Goal: Find specific page/section: Find specific page/section

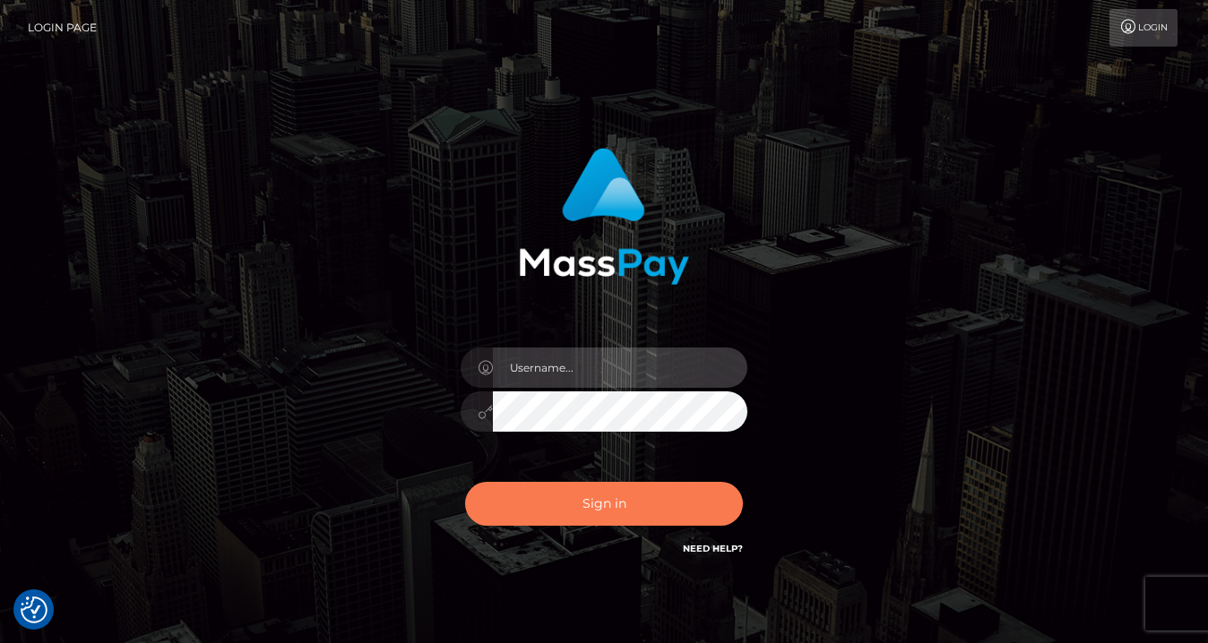
type input "vlad"
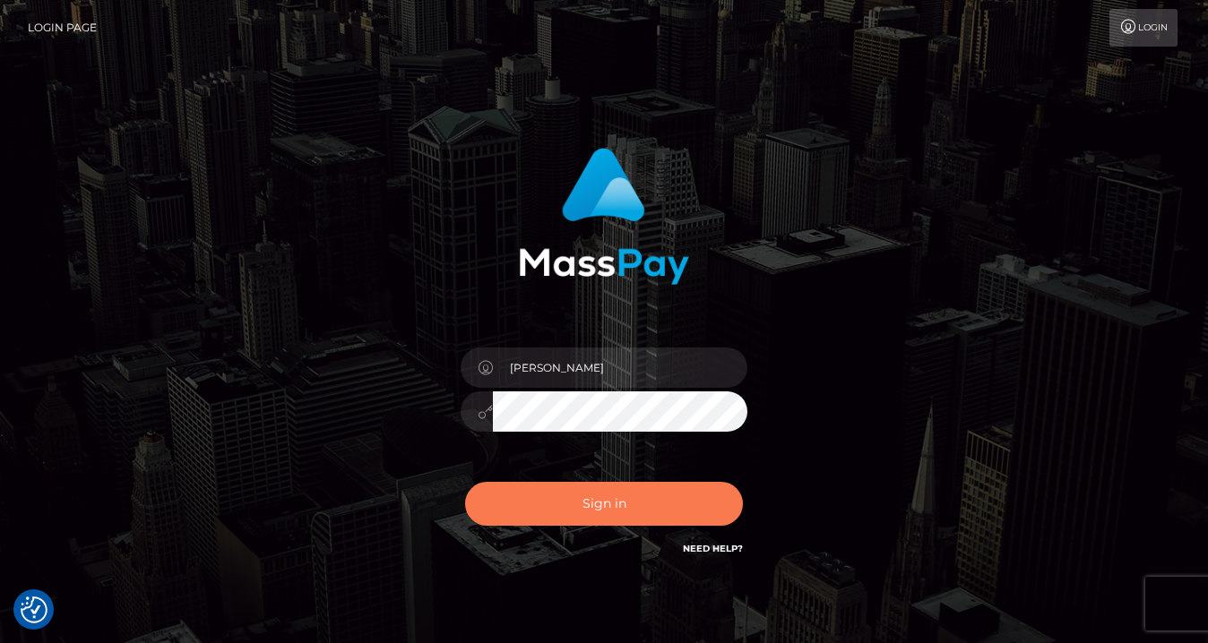
click at [587, 510] on button "Sign in" at bounding box center [604, 504] width 278 height 44
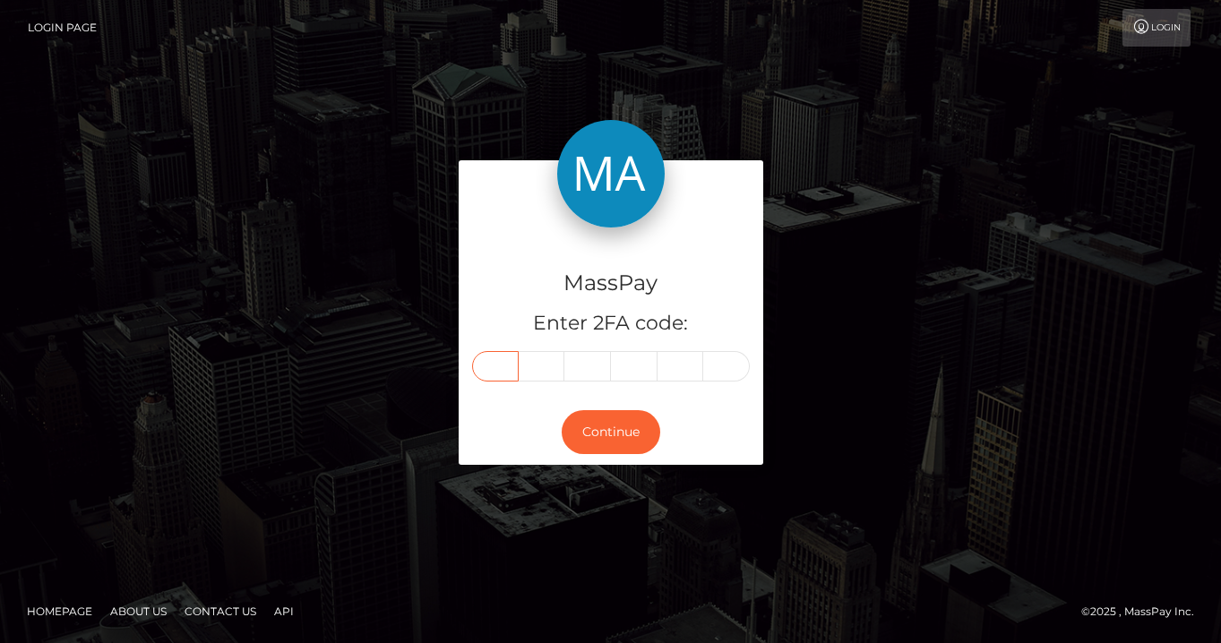
click at [502, 366] on input "text" at bounding box center [495, 366] width 47 height 30
type input "2"
type input "0"
type input "2"
type input "8"
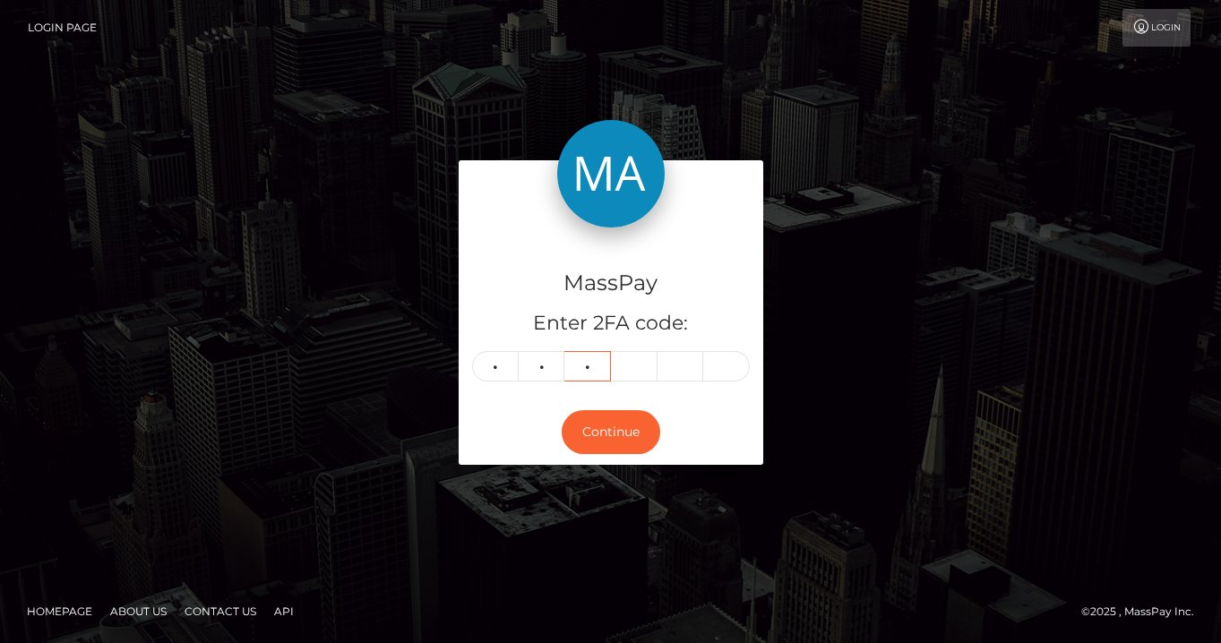
type input "0"
type input "7"
type input "5"
type input "2"
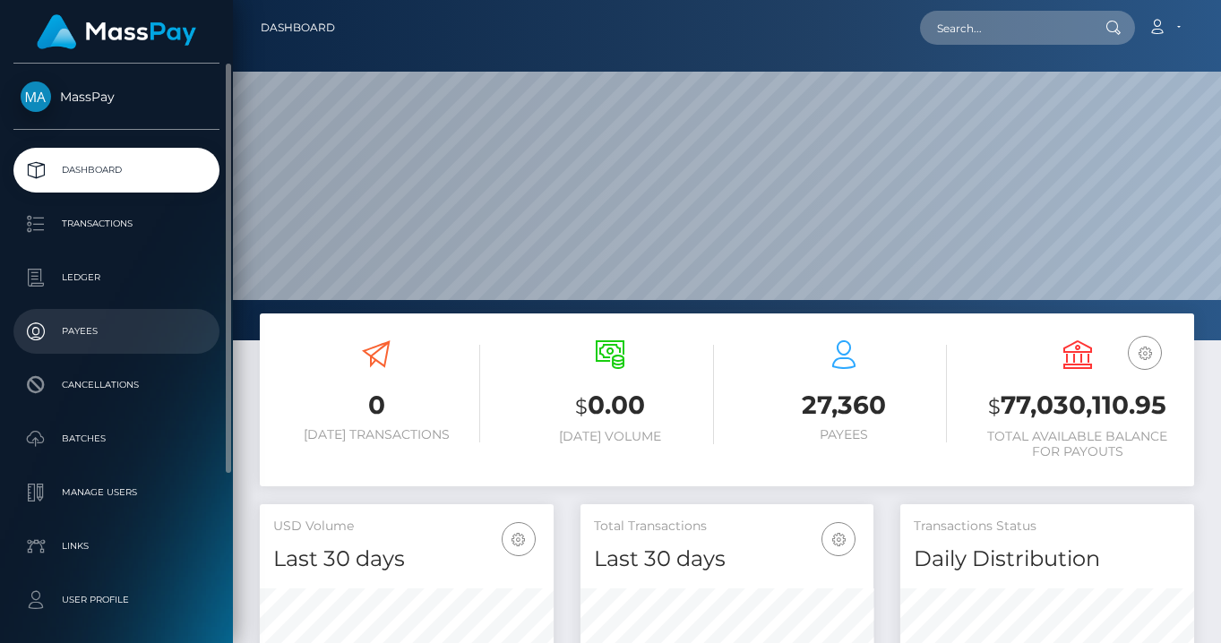
click at [93, 330] on p "Payees" at bounding box center [117, 331] width 192 height 27
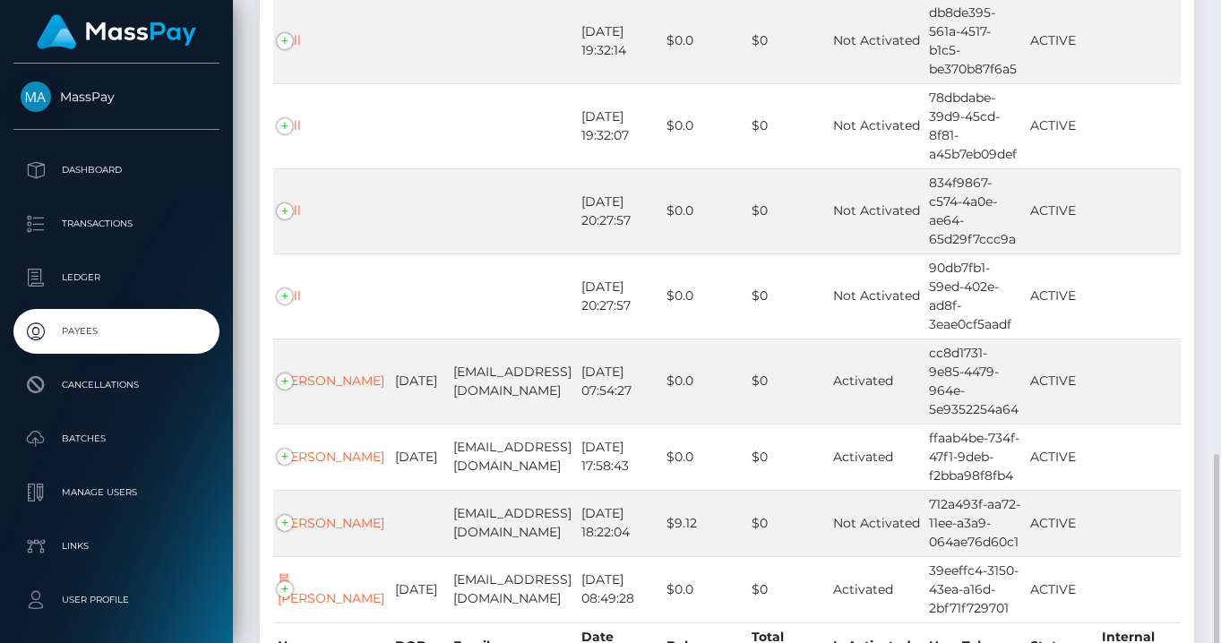
scroll to position [606, 0]
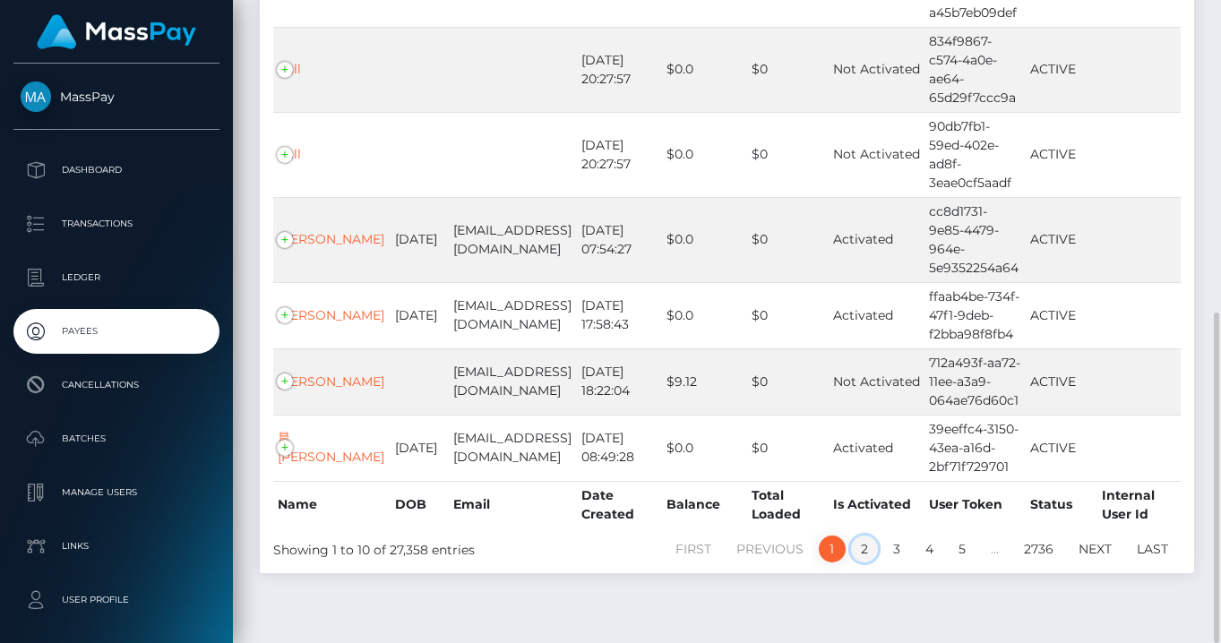
click at [863, 536] on link "2" at bounding box center [864, 549] width 27 height 27
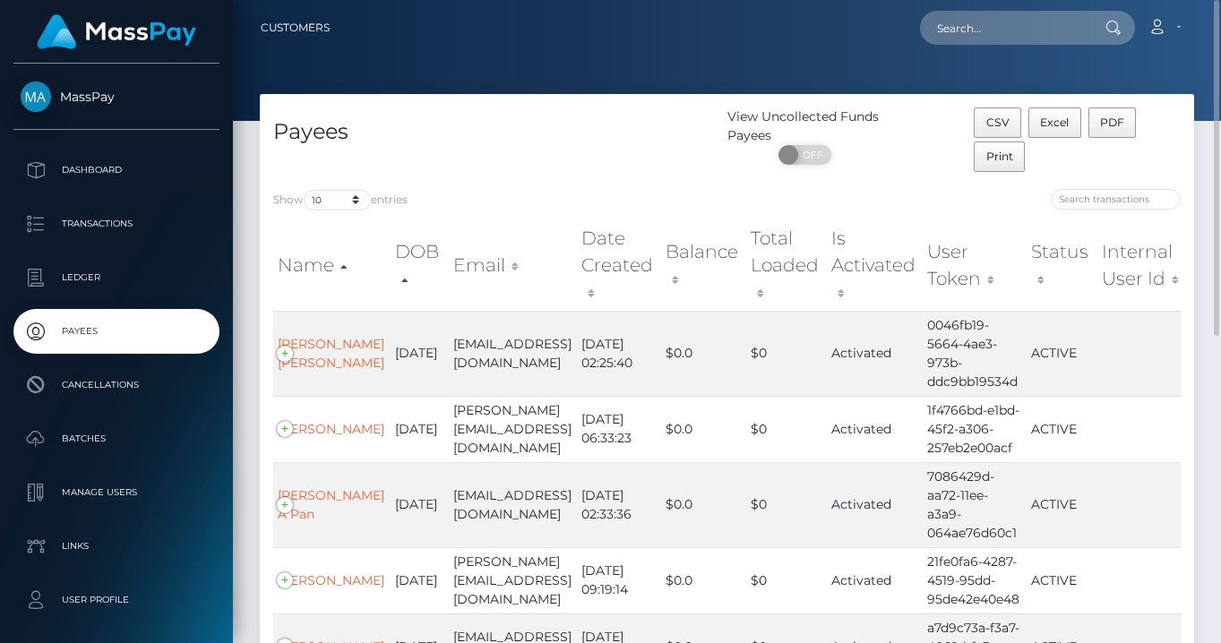
scroll to position [587, 0]
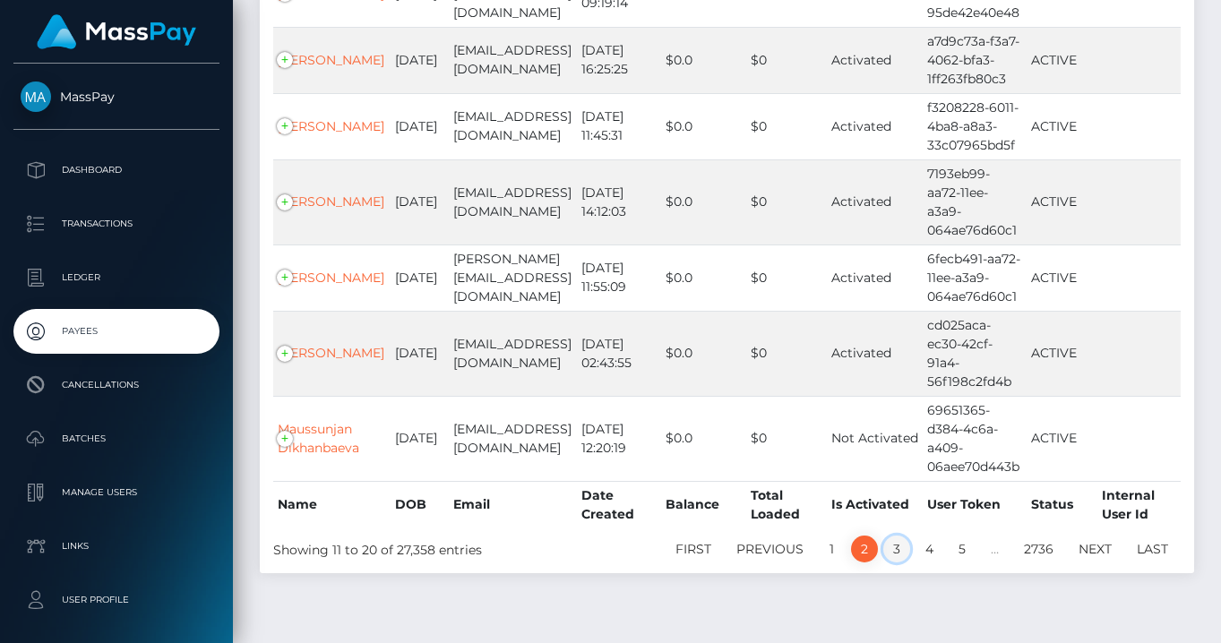
click at [901, 536] on link "3" at bounding box center [897, 549] width 27 height 27
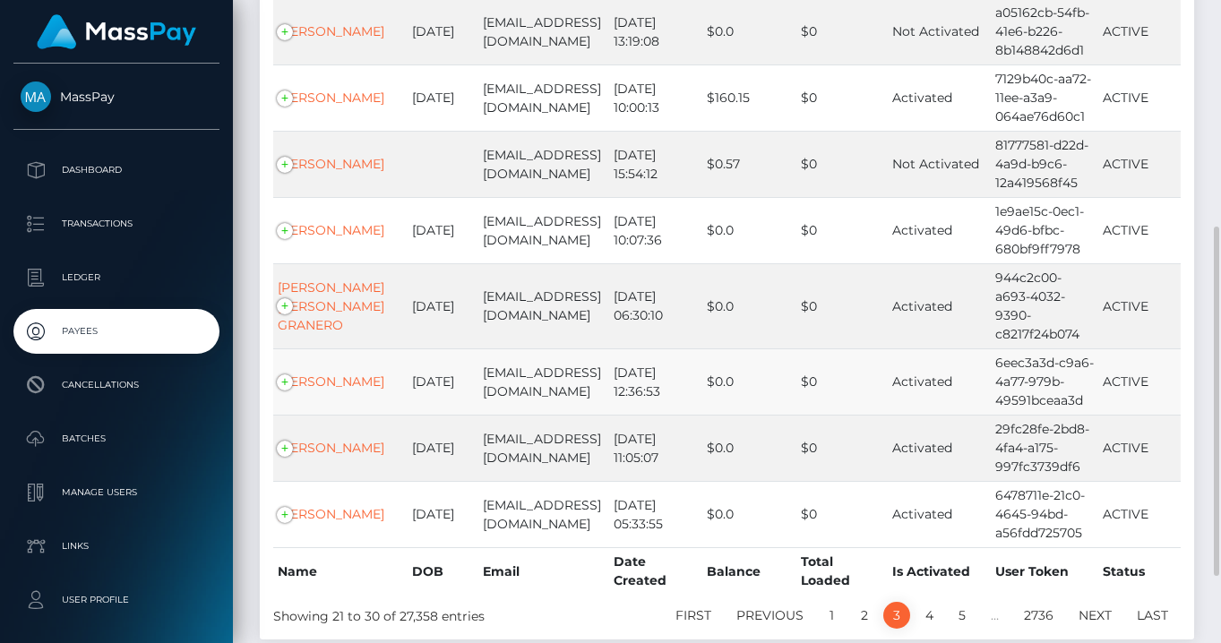
scroll to position [540, 0]
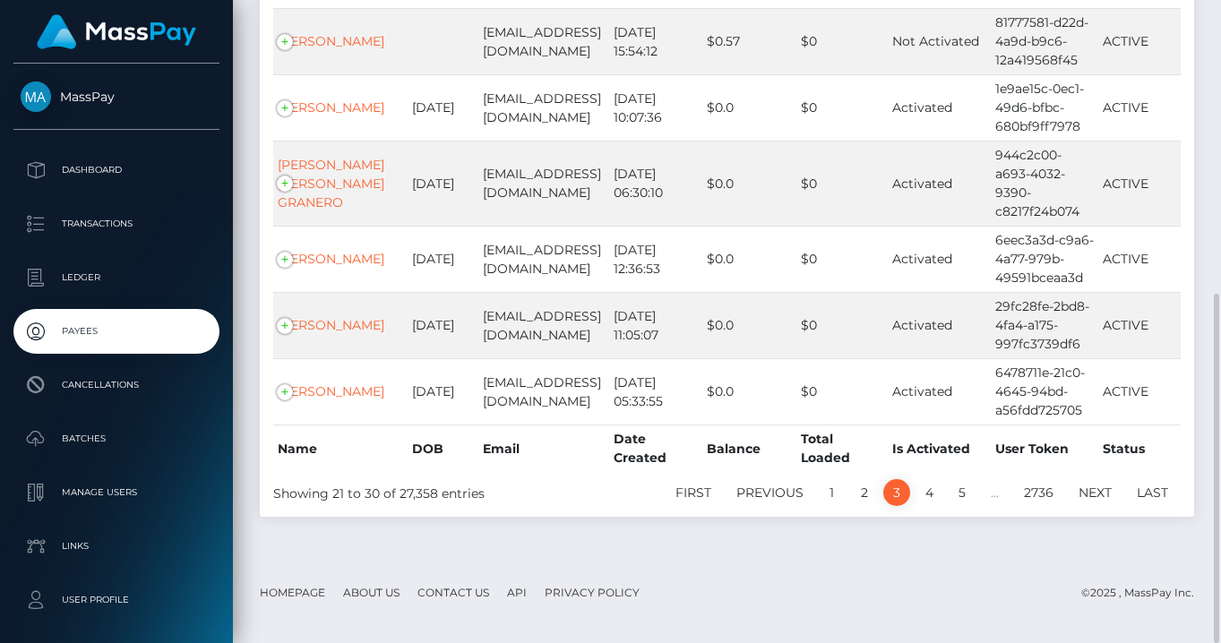
click at [591, 472] on th "Email" at bounding box center [543, 448] width 131 height 47
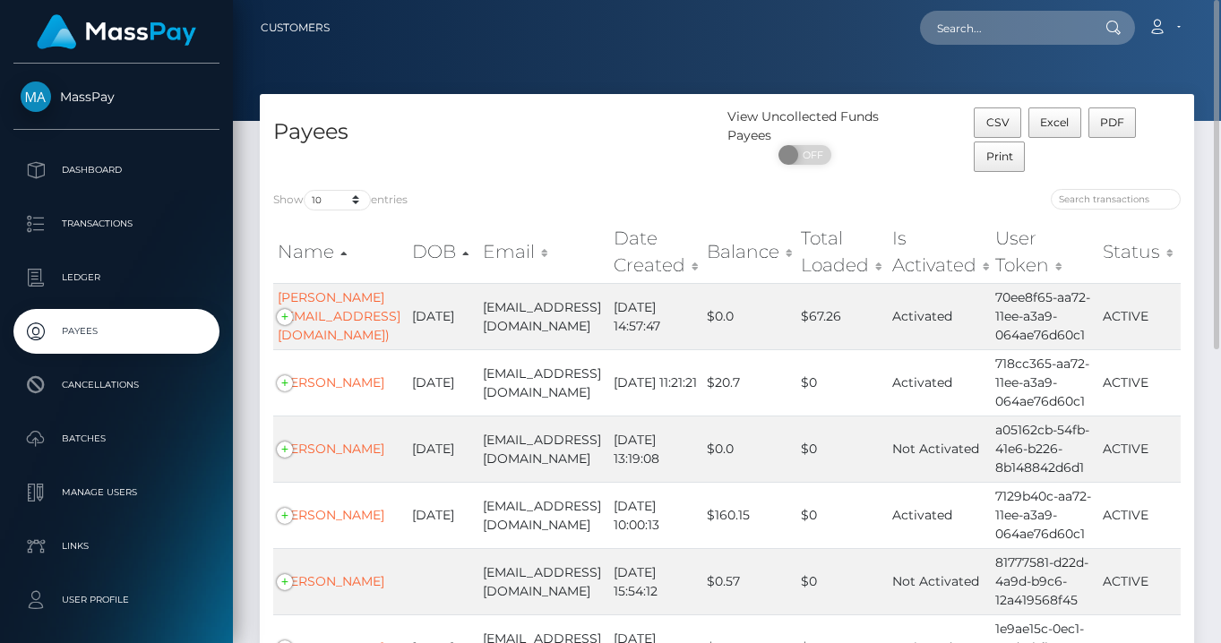
click at [541, 187] on div "Show 10 25 50 100 250 1,000 All entries Name DOB Email Date Created Balance Tot…" at bounding box center [727, 617] width 935 height 882
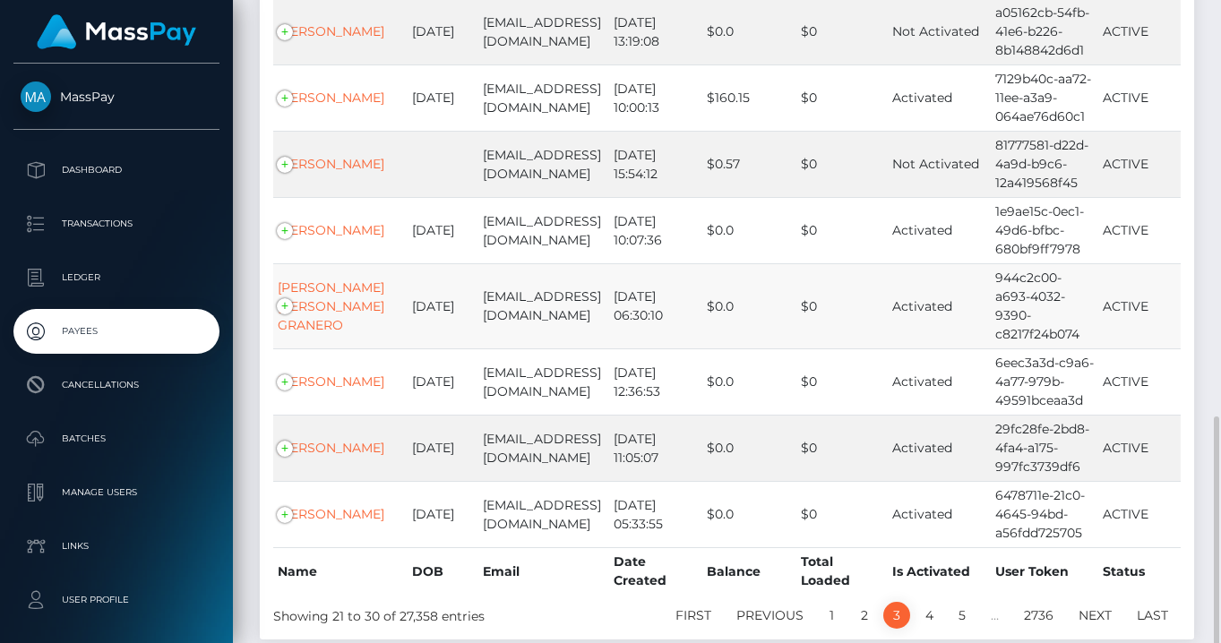
scroll to position [540, 0]
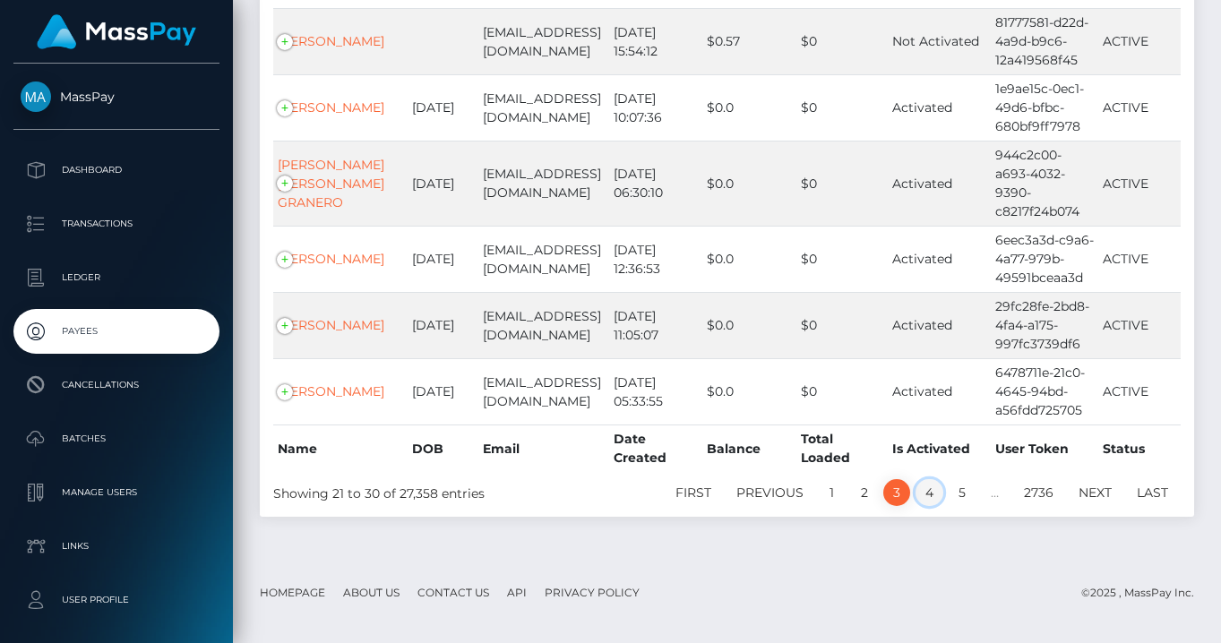
click at [925, 506] on link "4" at bounding box center [930, 492] width 28 height 27
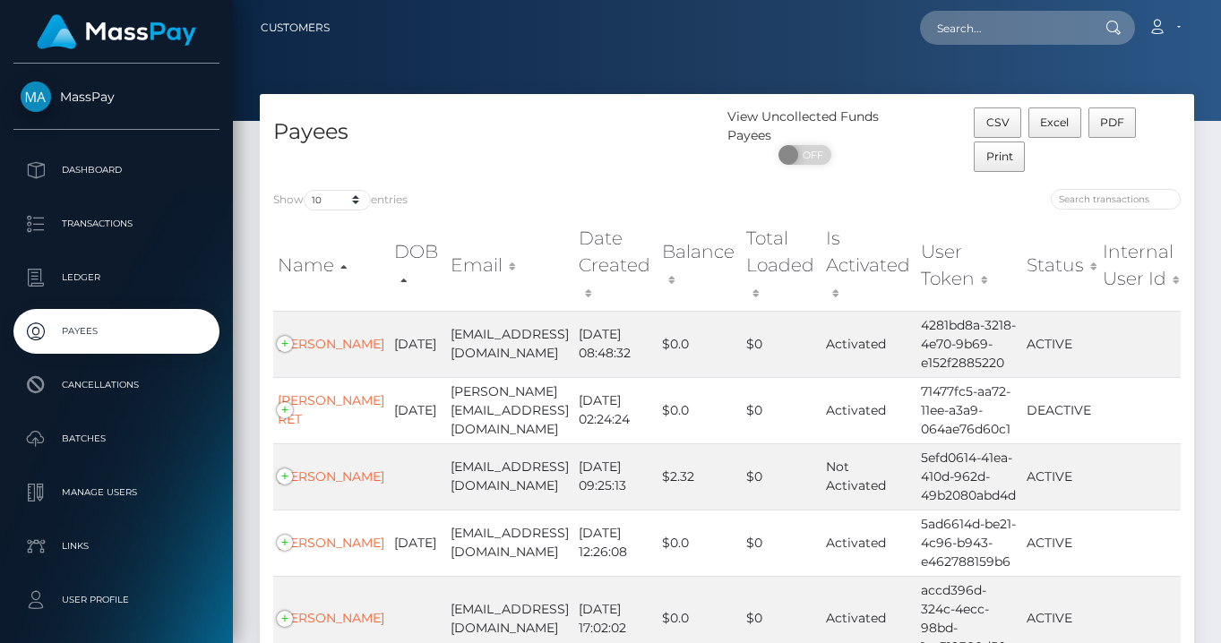
scroll to position [568, 0]
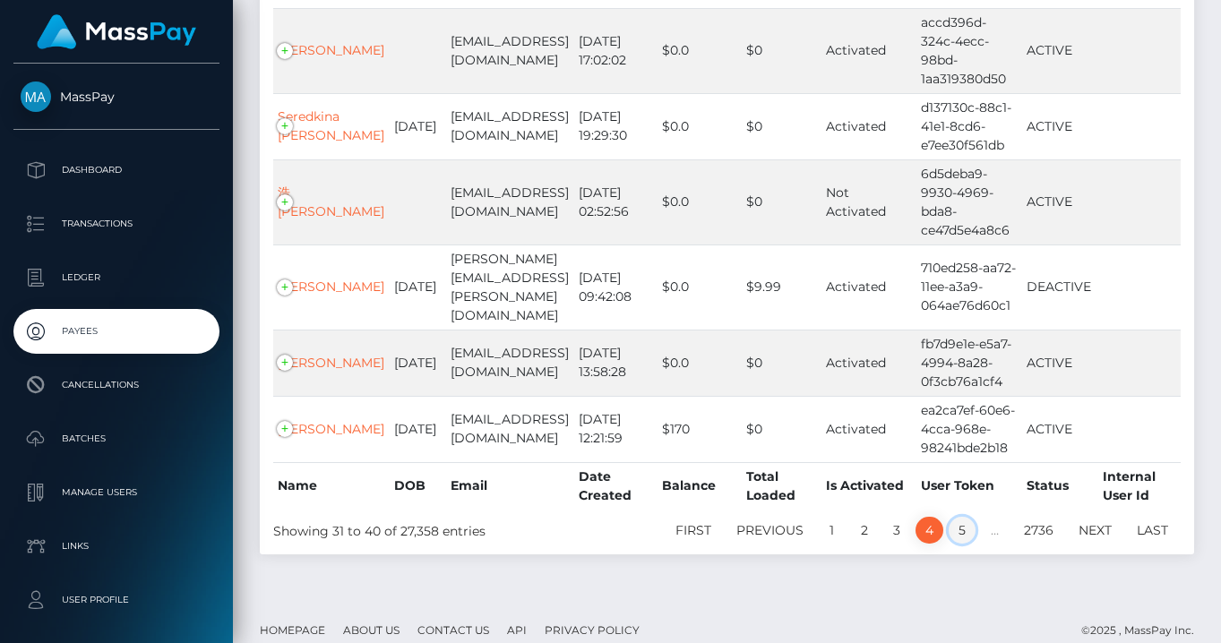
click at [955, 517] on link "5" at bounding box center [962, 530] width 27 height 27
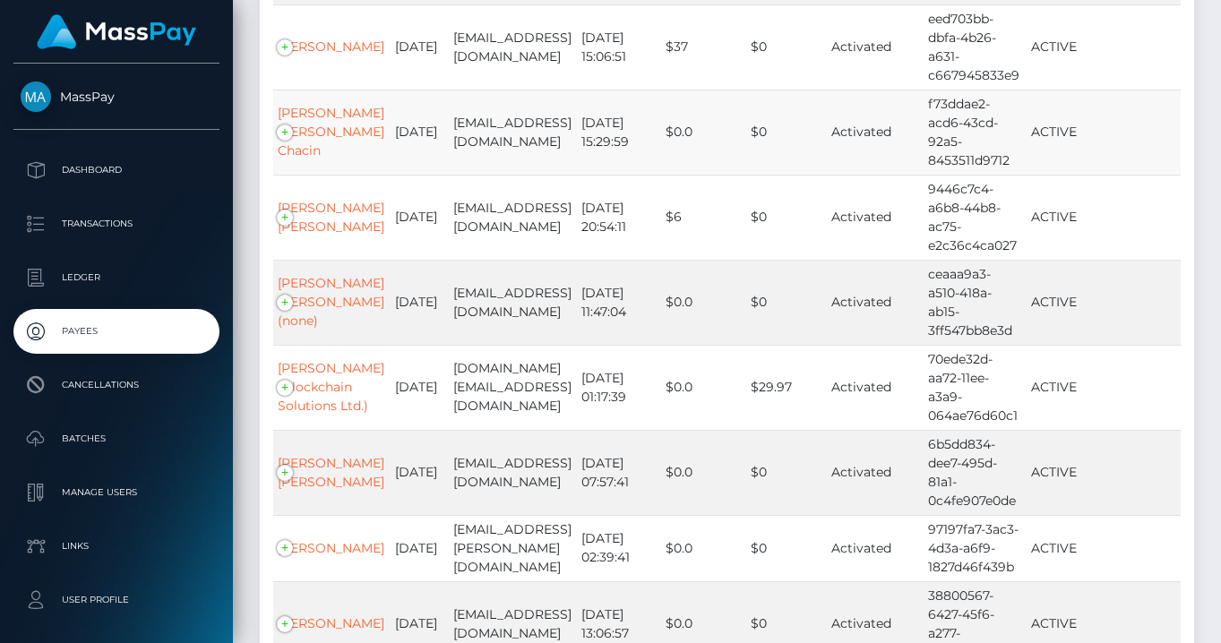
scroll to position [700, 0]
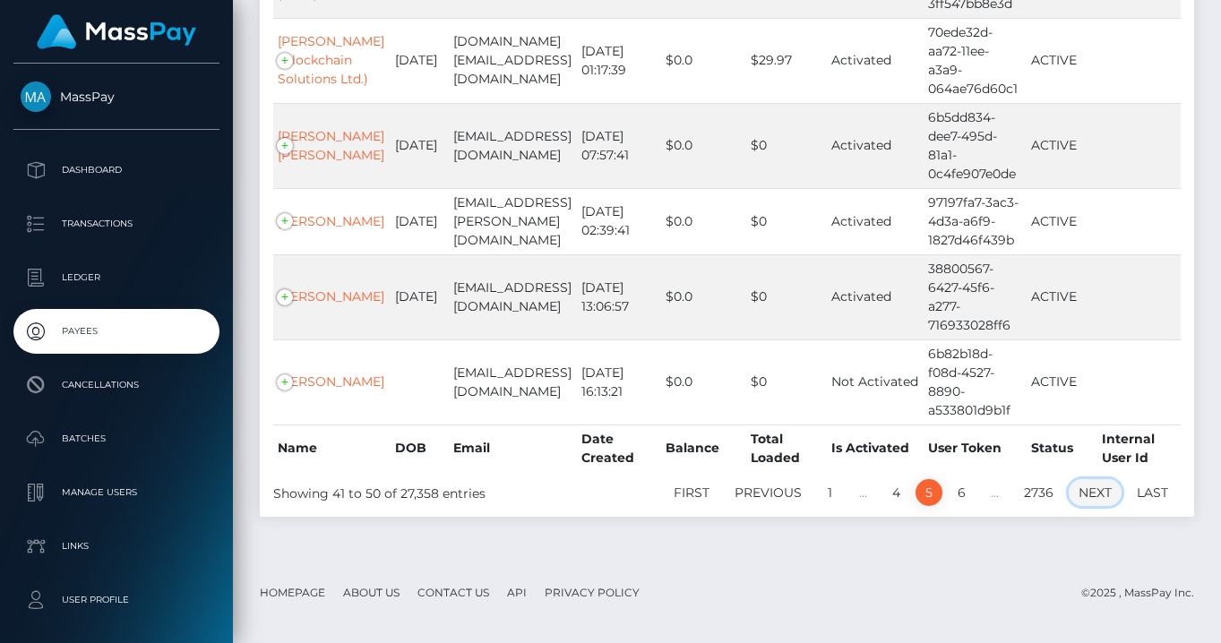
click at [1106, 506] on link "Next" at bounding box center [1095, 492] width 53 height 27
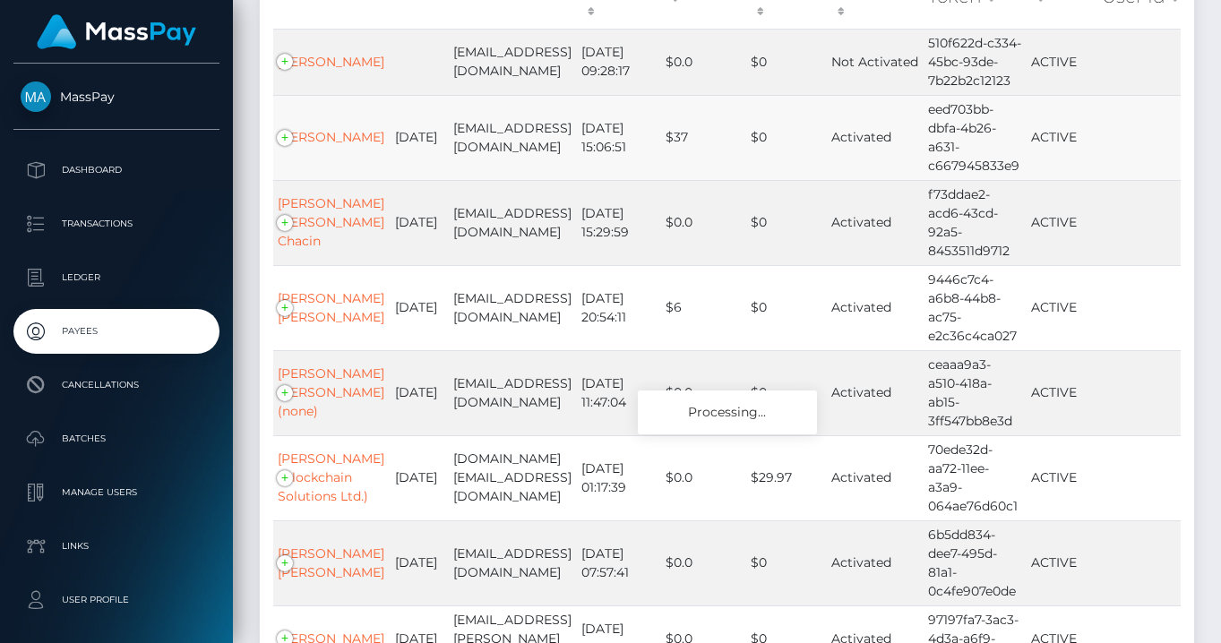
scroll to position [681, 0]
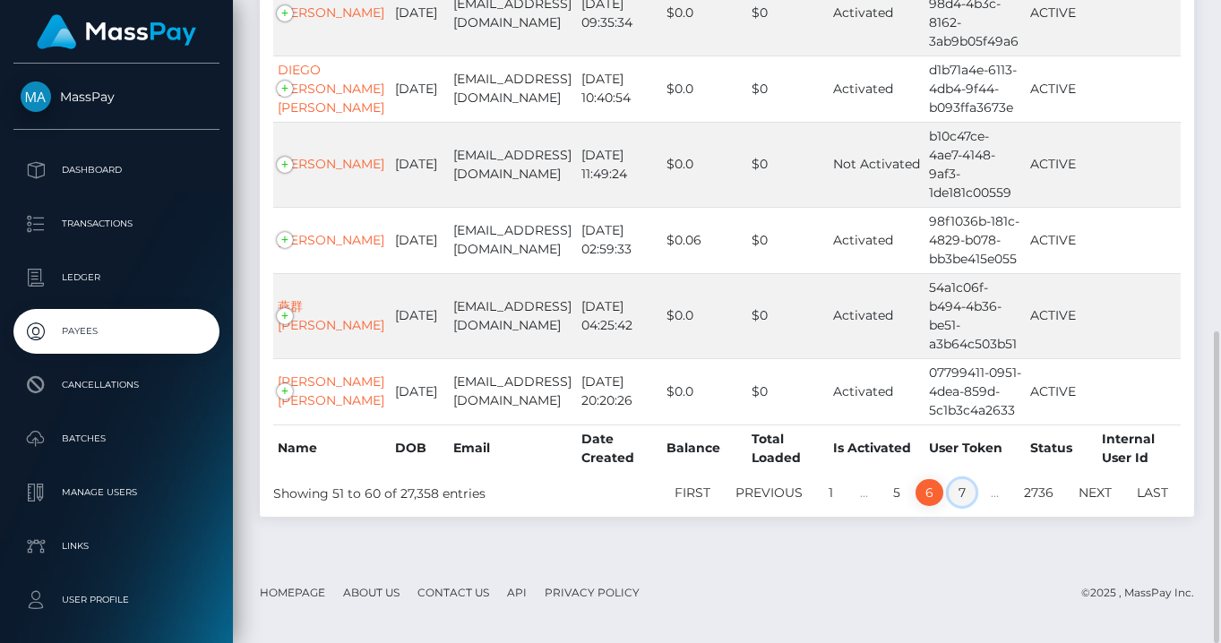
click at [958, 506] on link "7" at bounding box center [962, 492] width 27 height 27
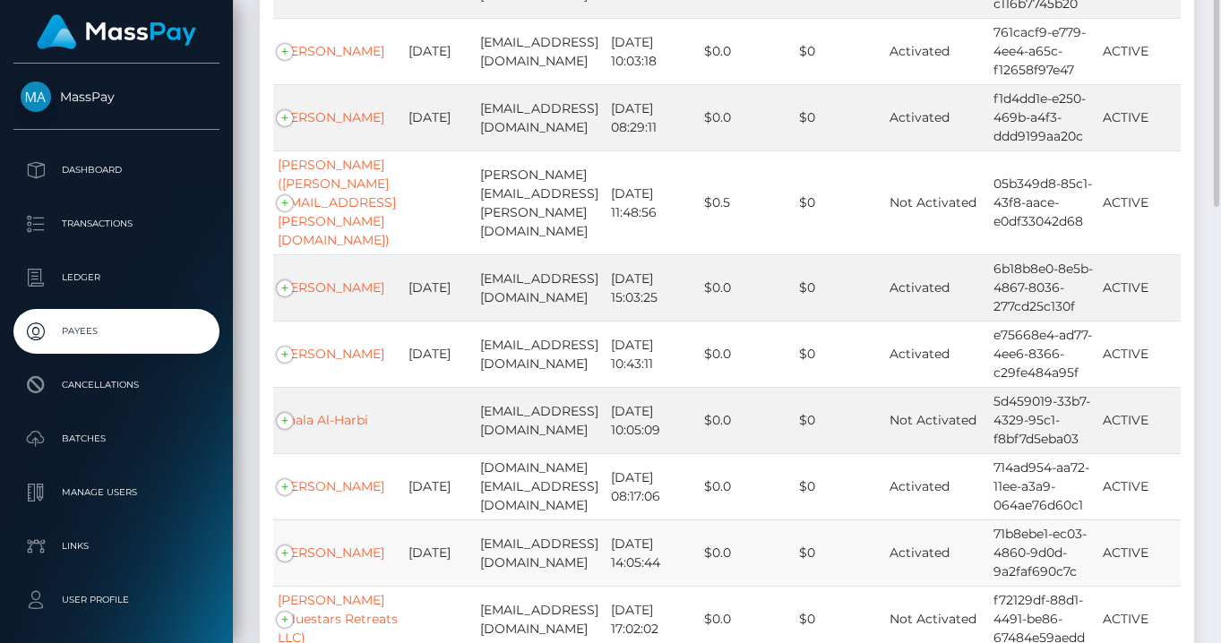
scroll to position [0, 0]
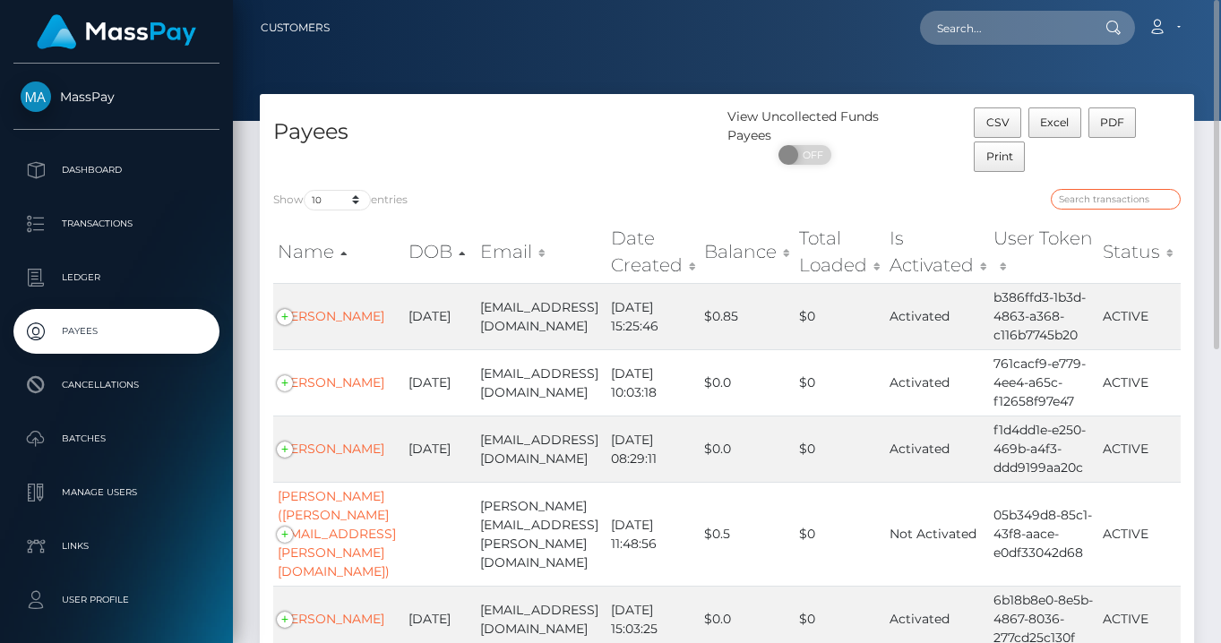
click at [1096, 200] on input "search" at bounding box center [1116, 199] width 130 height 21
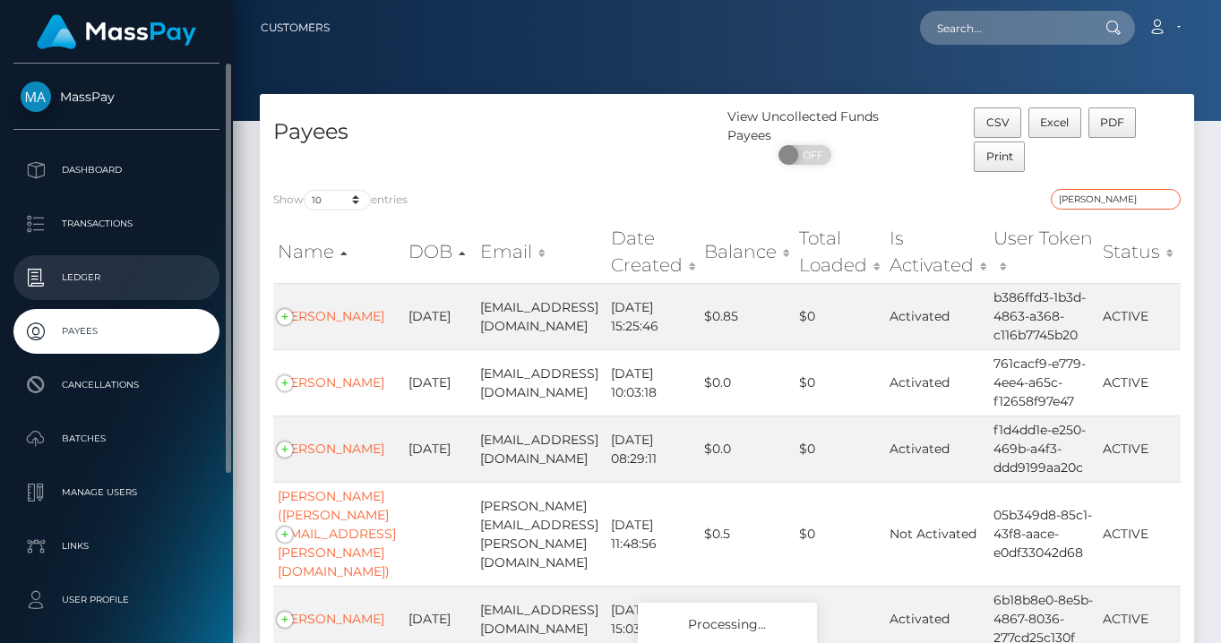
type input "ashley"
click at [76, 284] on p "Ledger" at bounding box center [117, 277] width 192 height 27
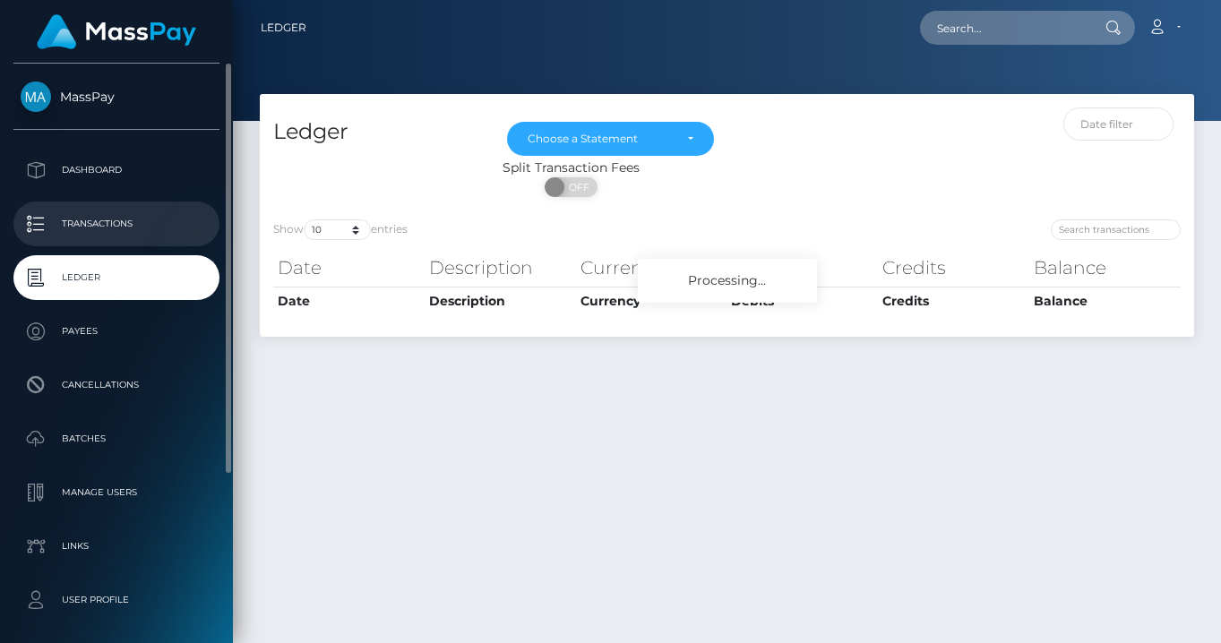
click at [122, 224] on p "Transactions" at bounding box center [117, 224] width 192 height 27
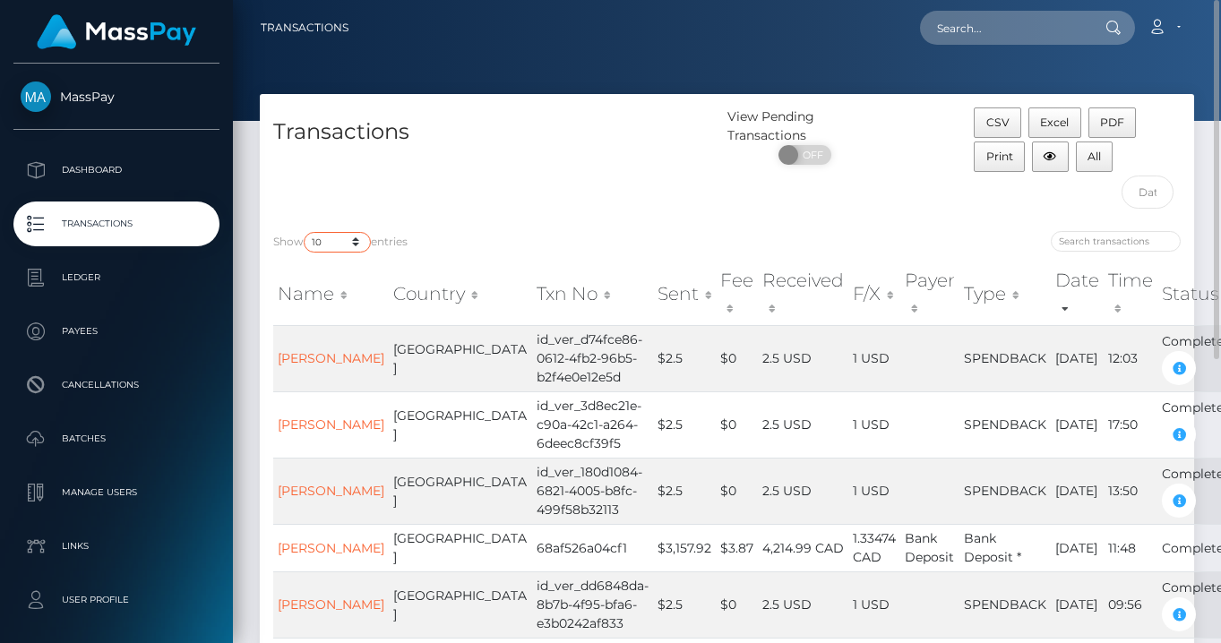
click at [360, 245] on select "10 25 50 100 250 500 1,000 3,500 All" at bounding box center [337, 242] width 67 height 21
select select "100"
click at [306, 232] on select "10 25 50 100 250 500 1,000 3,500 All" at bounding box center [337, 242] width 67 height 21
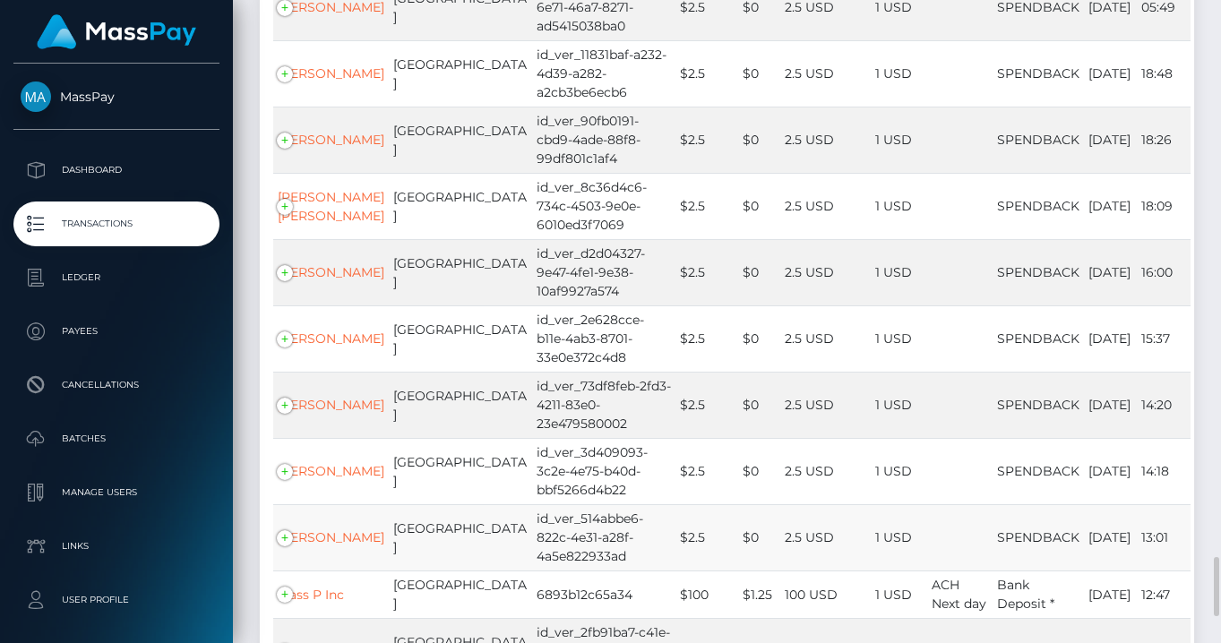
scroll to position [6343, 0]
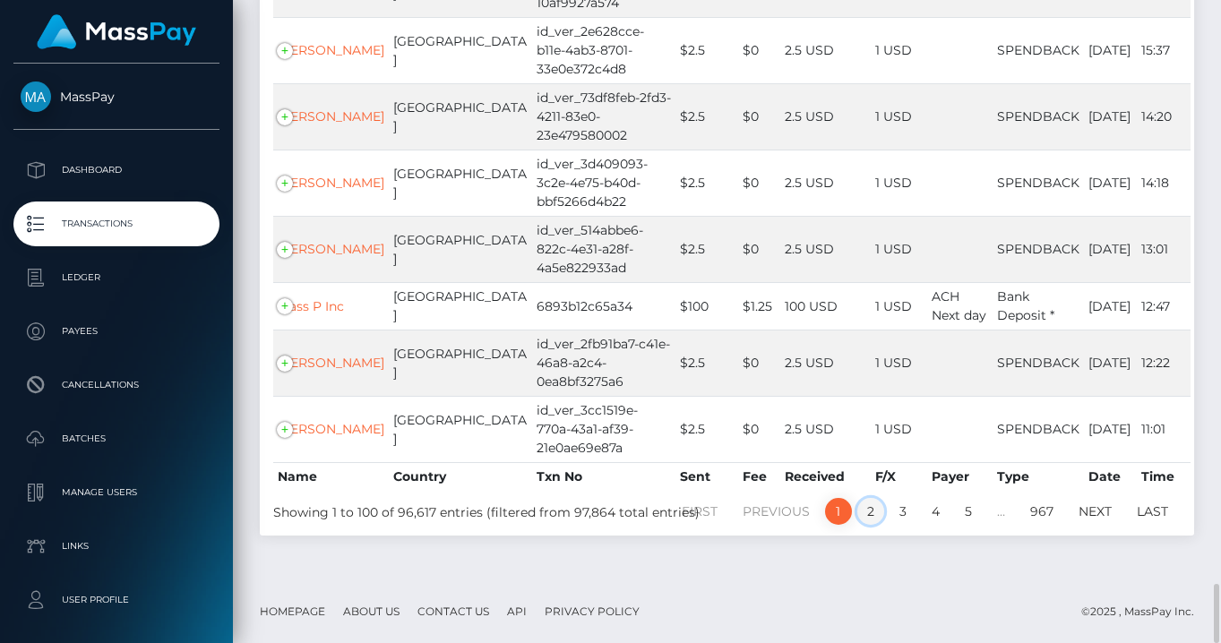
click at [865, 504] on link "2" at bounding box center [871, 511] width 27 height 27
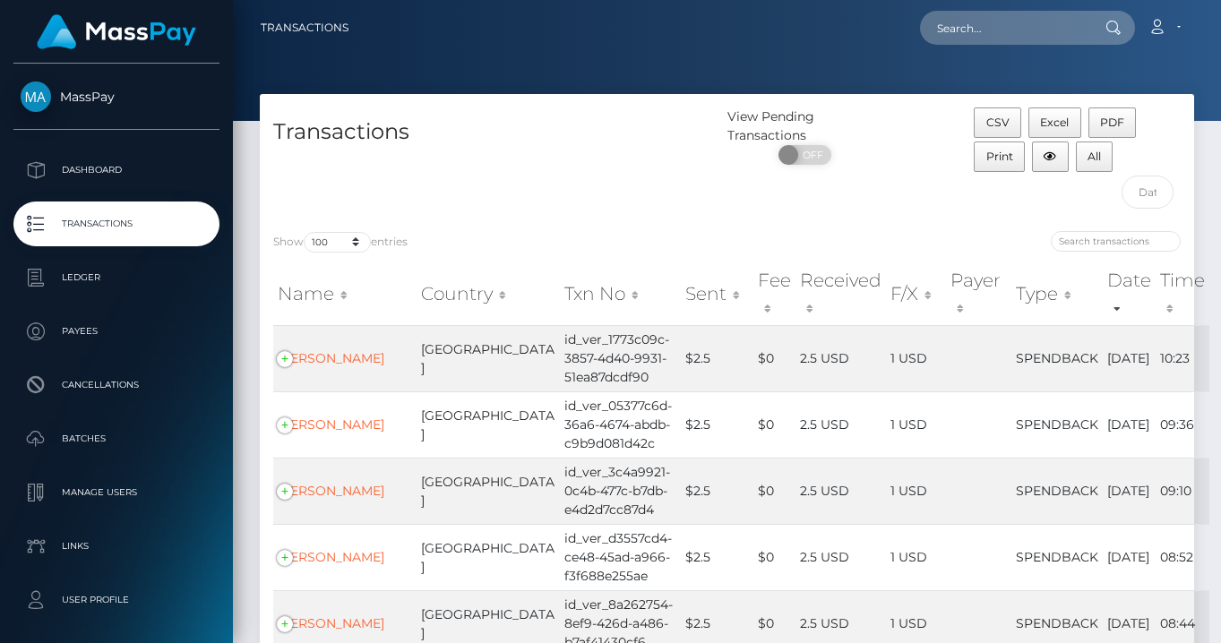
scroll to position [643, 0]
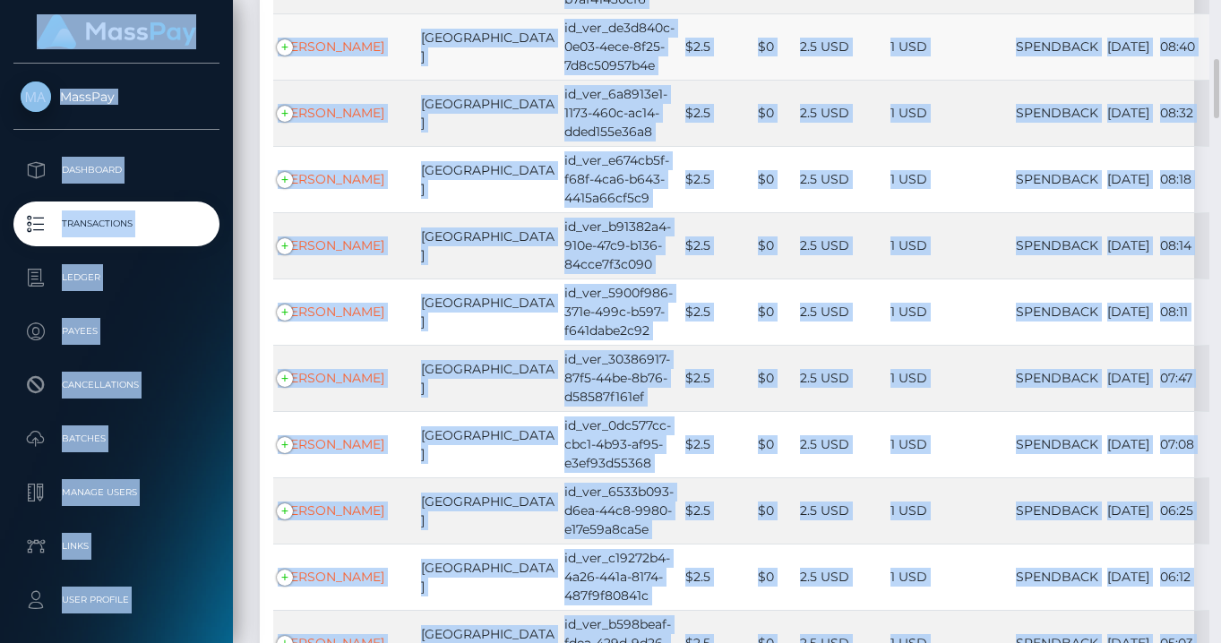
drag, startPoint x: 1218, startPoint y: 188, endPoint x: 1079, endPoint y: 16, distance: 221.1
click at [1220, 188] on html "MassPay Dashboard Transactions Ledger Payees Cancellations Links" at bounding box center [610, 321] width 1221 height 643
click at [946, 21] on td at bounding box center [978, 46] width 65 height 66
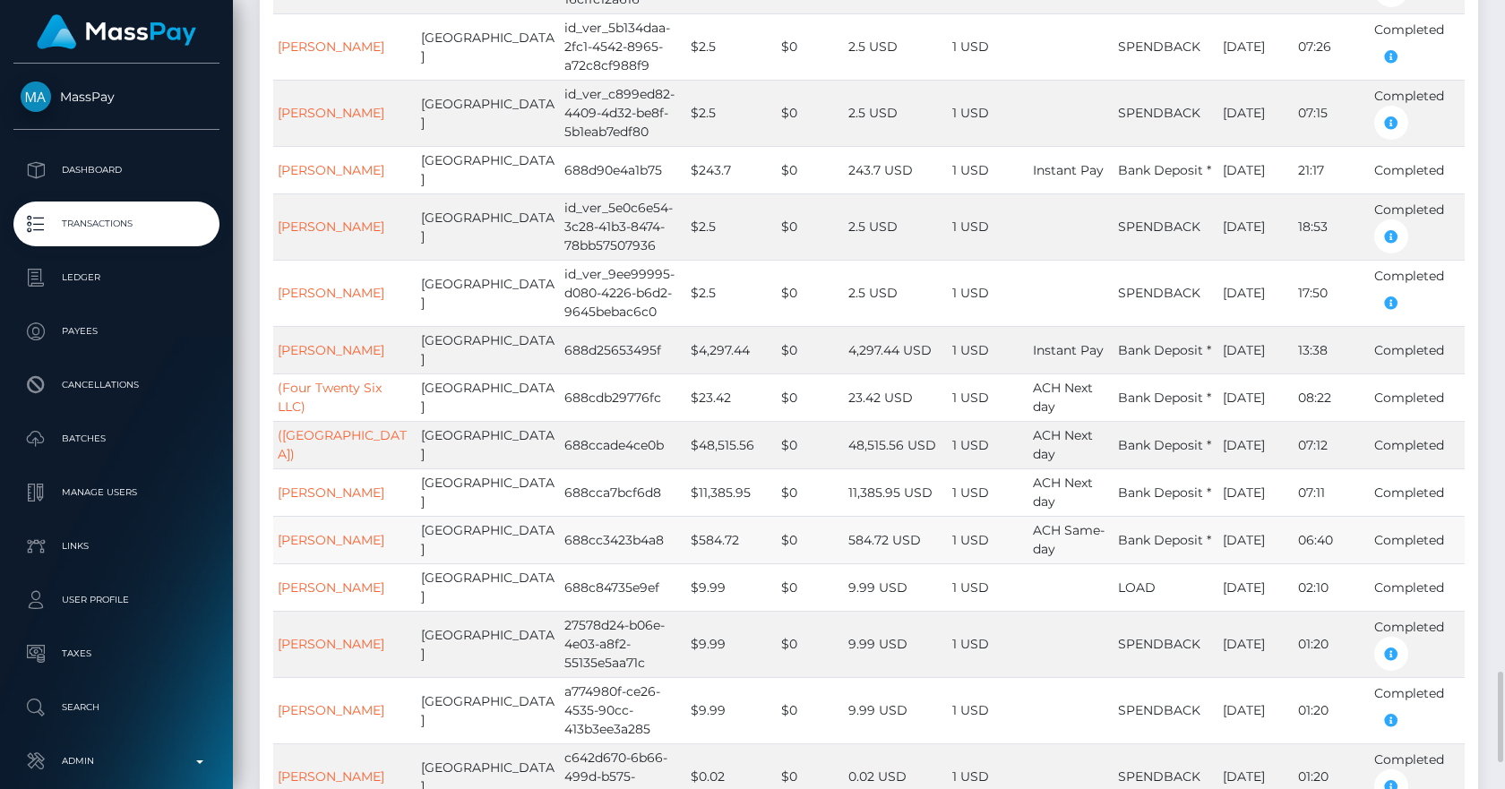
scroll to position [6076, 0]
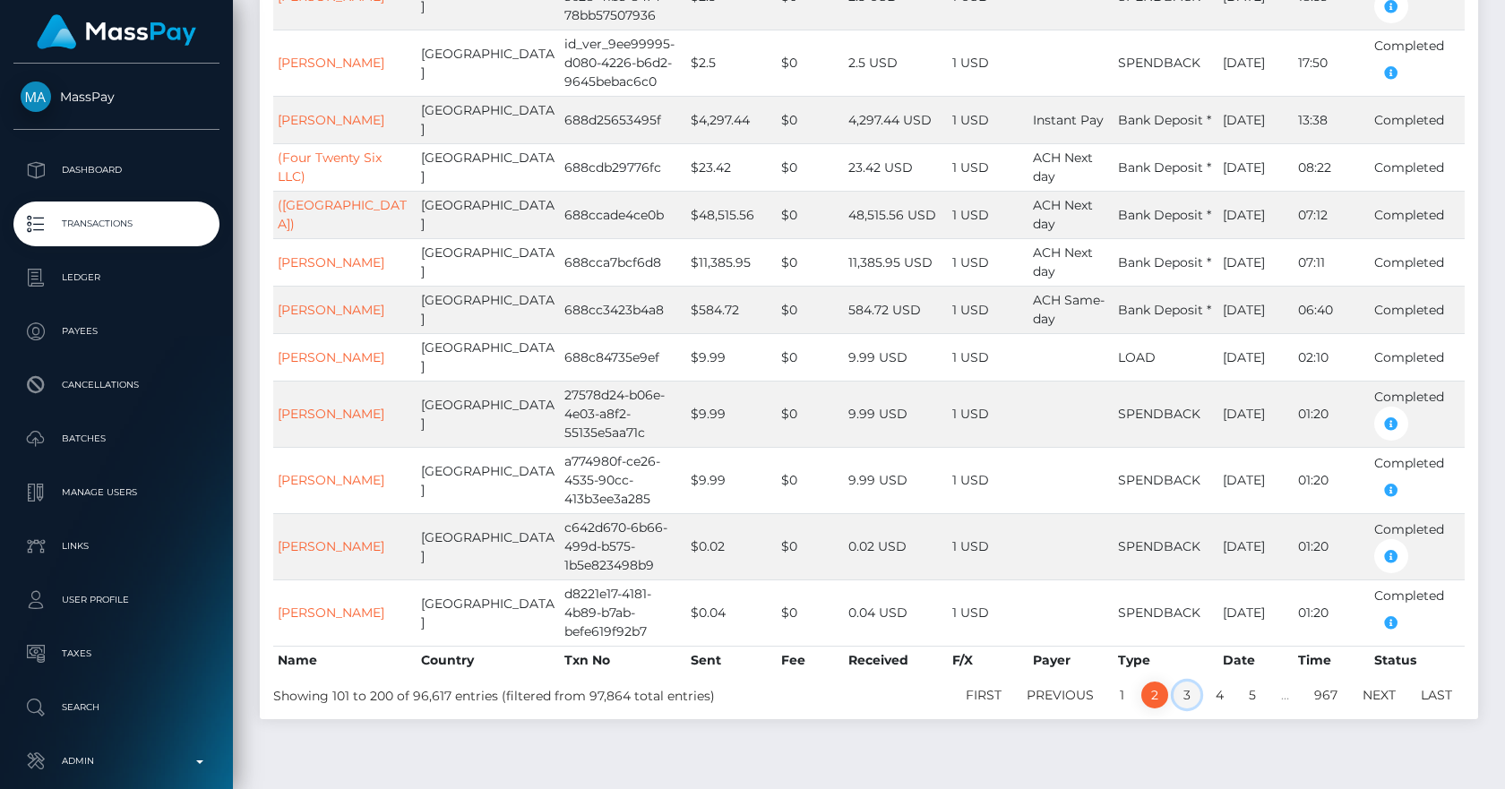
click at [1191, 642] on link "3" at bounding box center [1187, 695] width 27 height 27
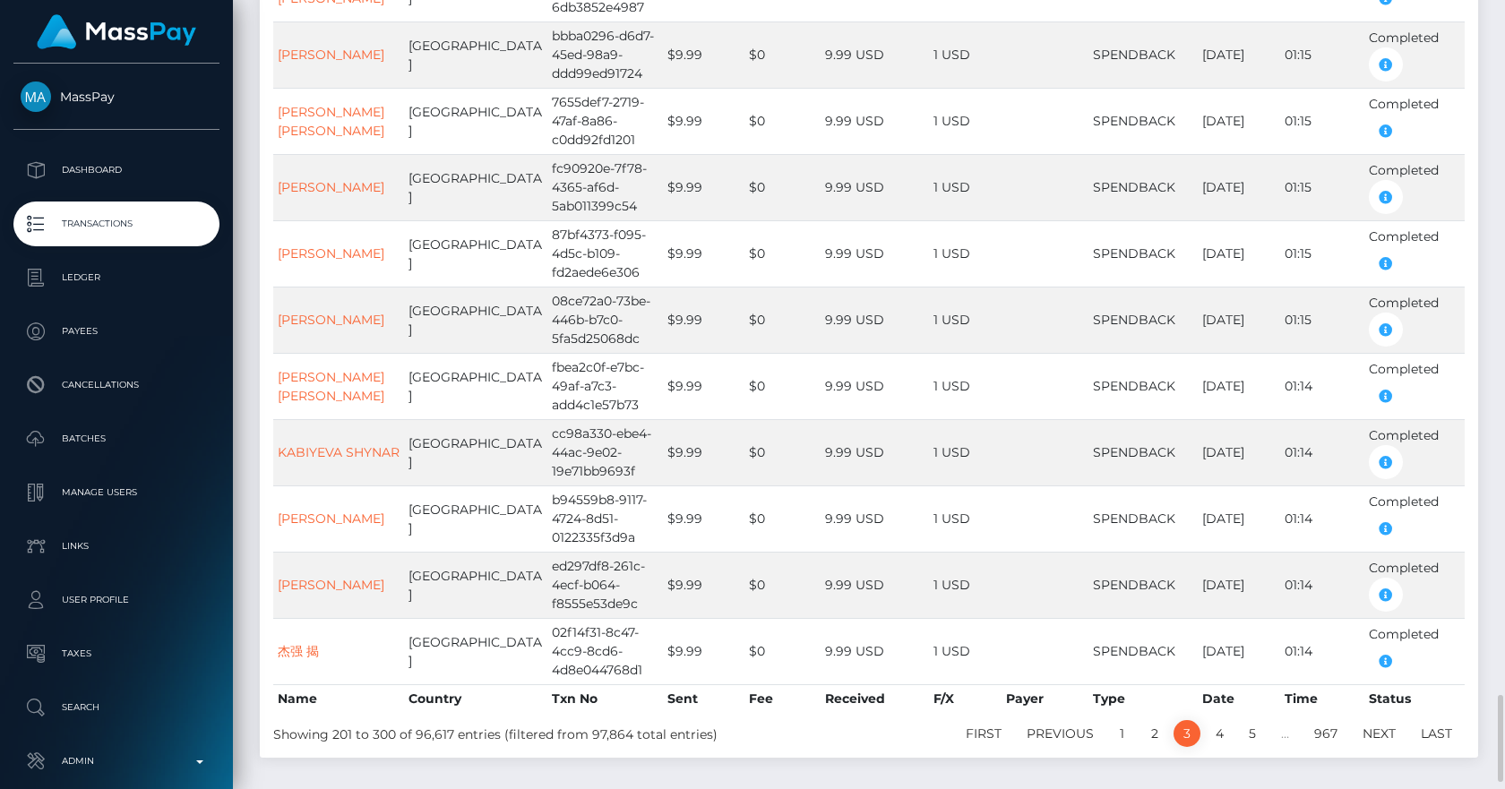
scroll to position [6321, 0]
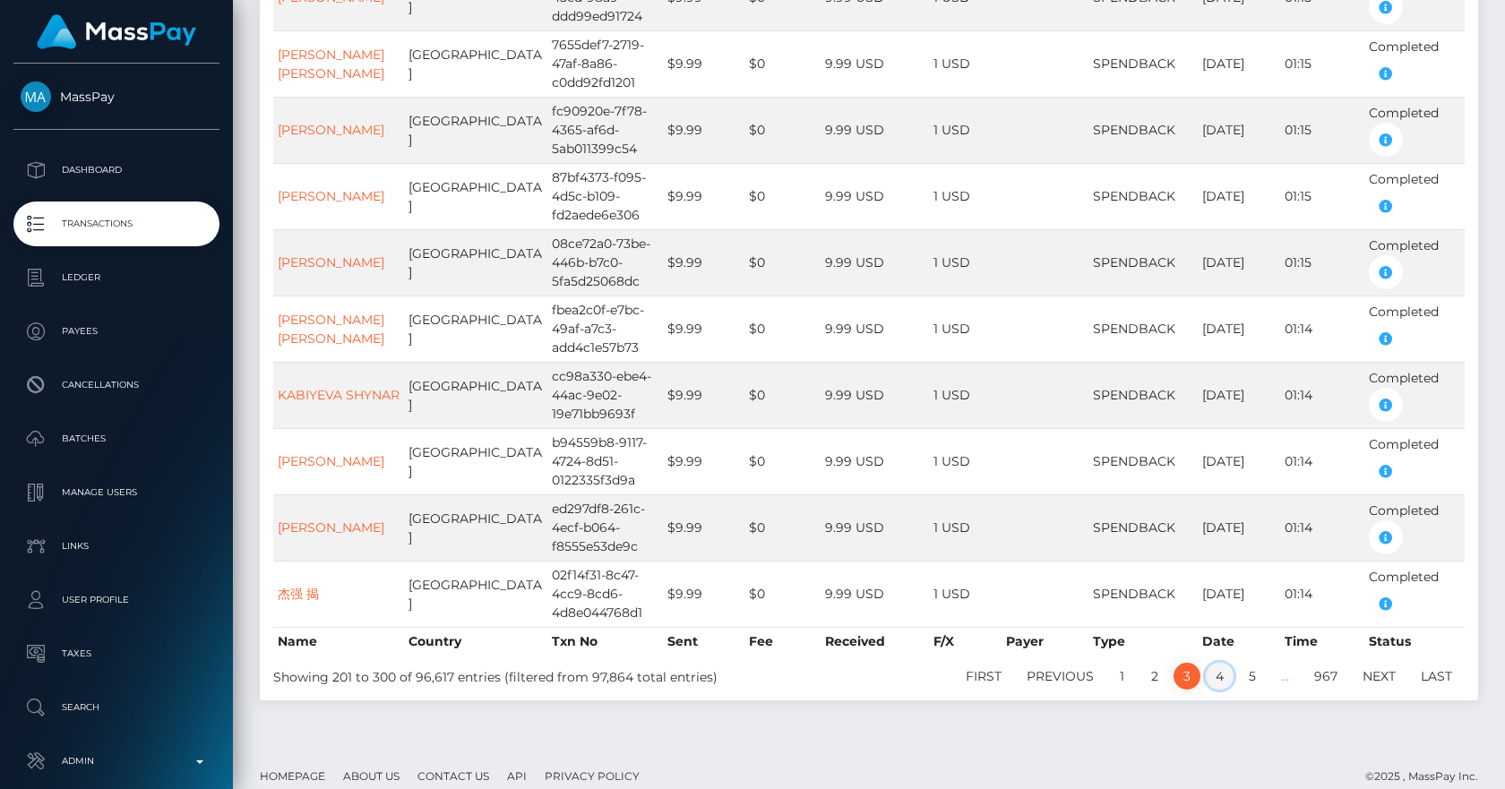
click at [1220, 642] on link "4" at bounding box center [1220, 676] width 28 height 27
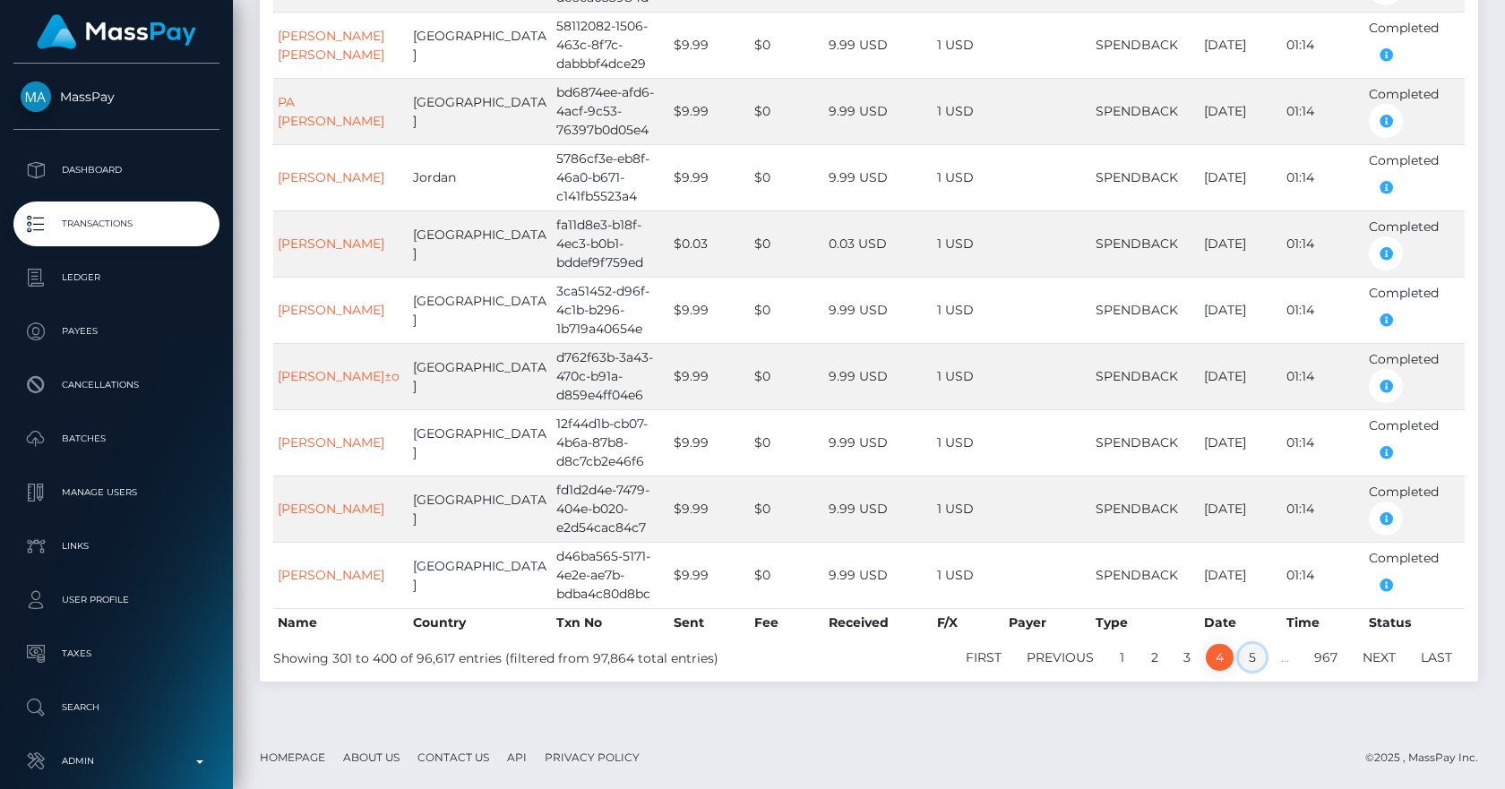
click at [1220, 642] on link "5" at bounding box center [1252, 657] width 27 height 27
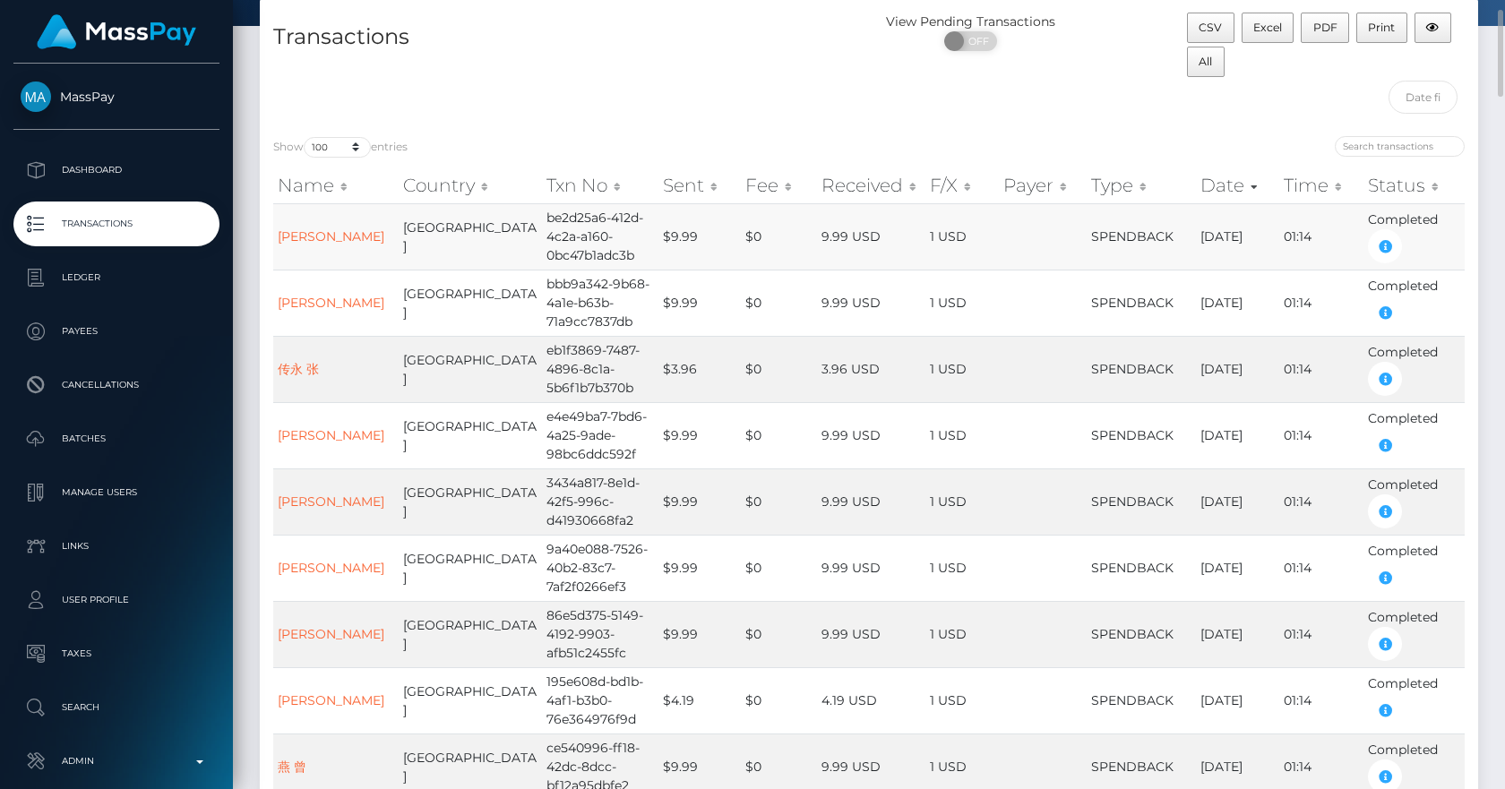
scroll to position [0, 0]
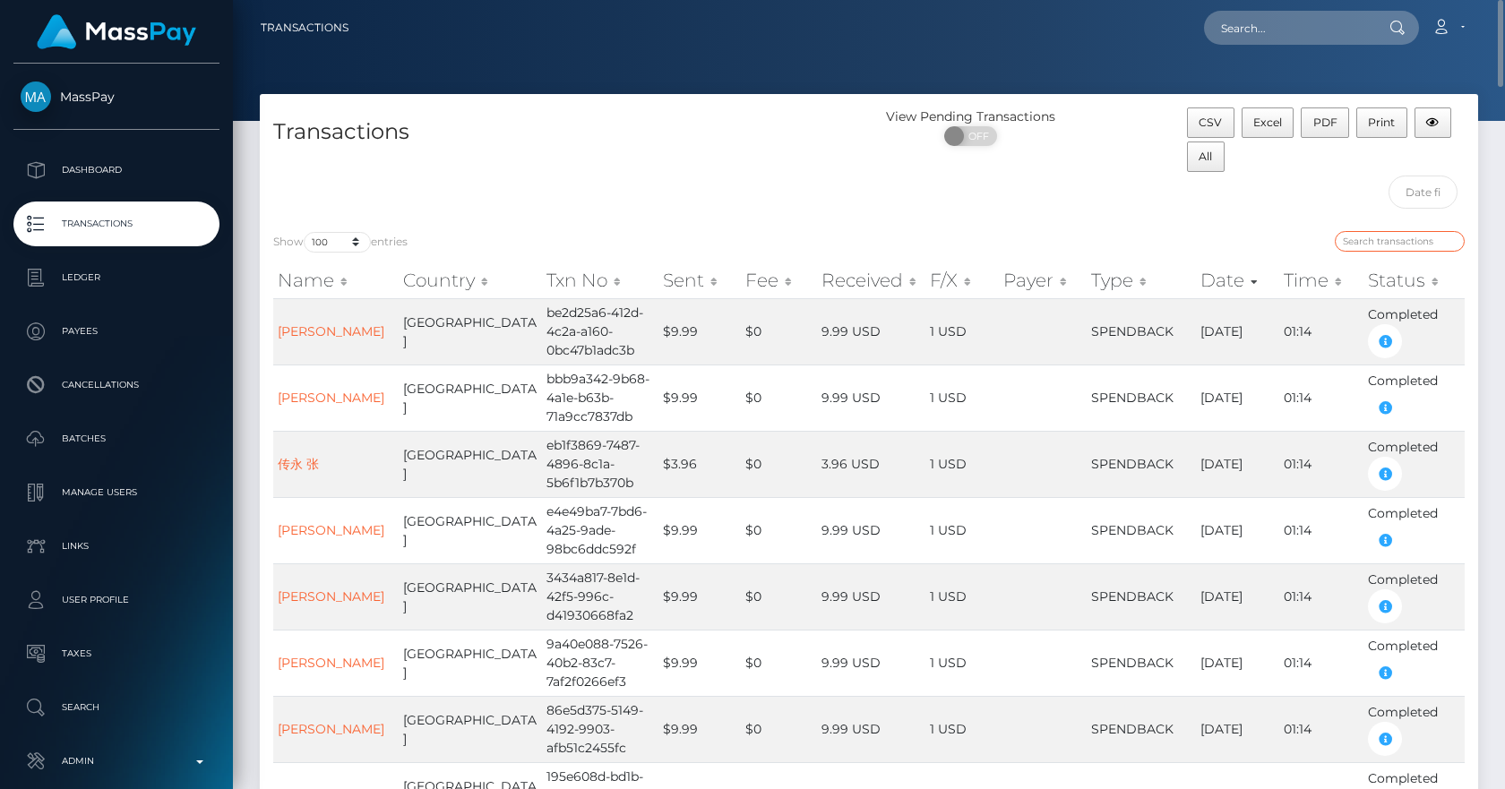
click at [1220, 250] on input "search" at bounding box center [1400, 241] width 130 height 21
type input "avital"
click at [1220, 247] on input "avital" at bounding box center [1400, 241] width 130 height 21
click at [1220, 241] on input "avital" at bounding box center [1400, 241] width 130 height 21
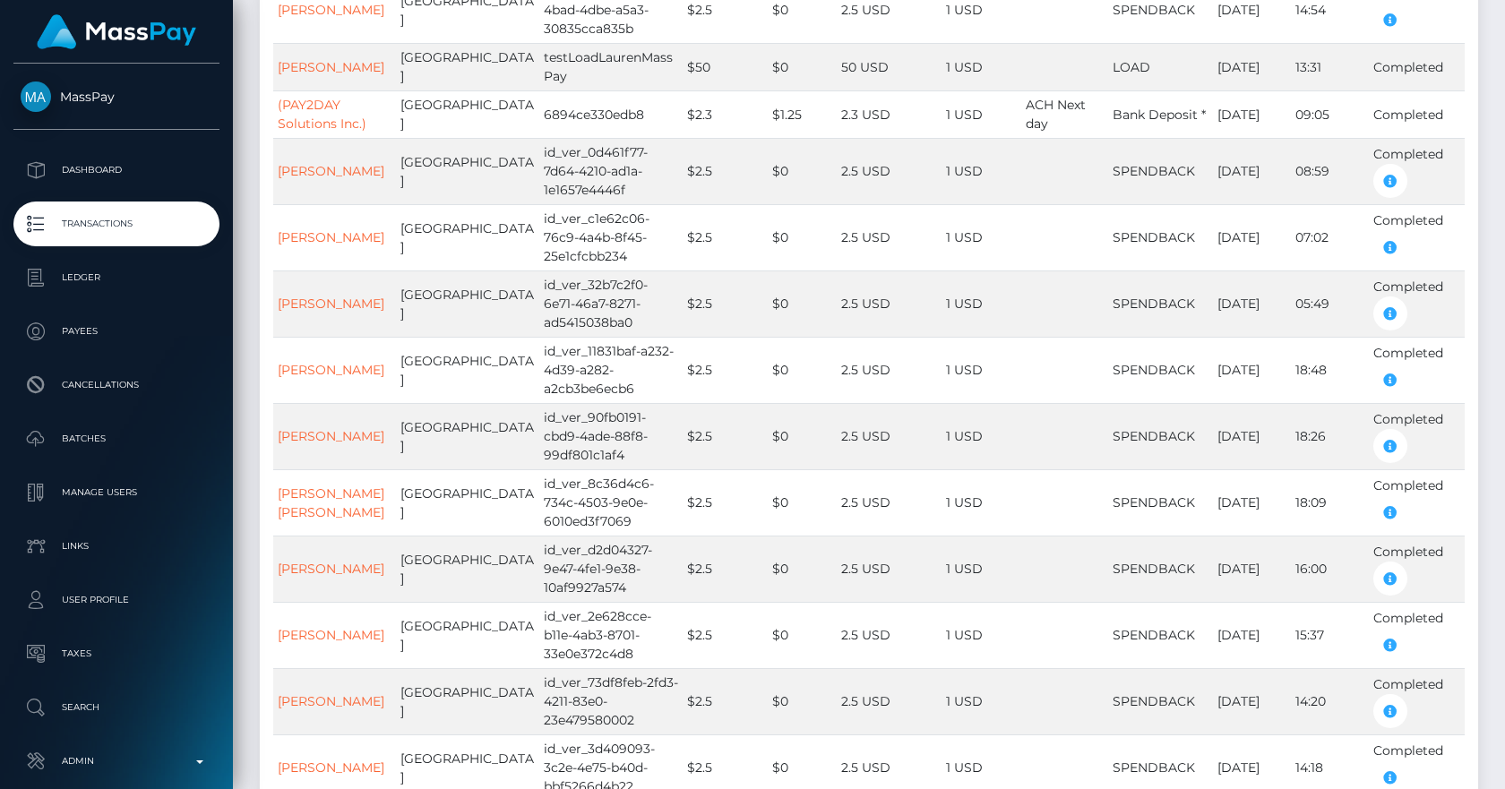
scroll to position [6055, 0]
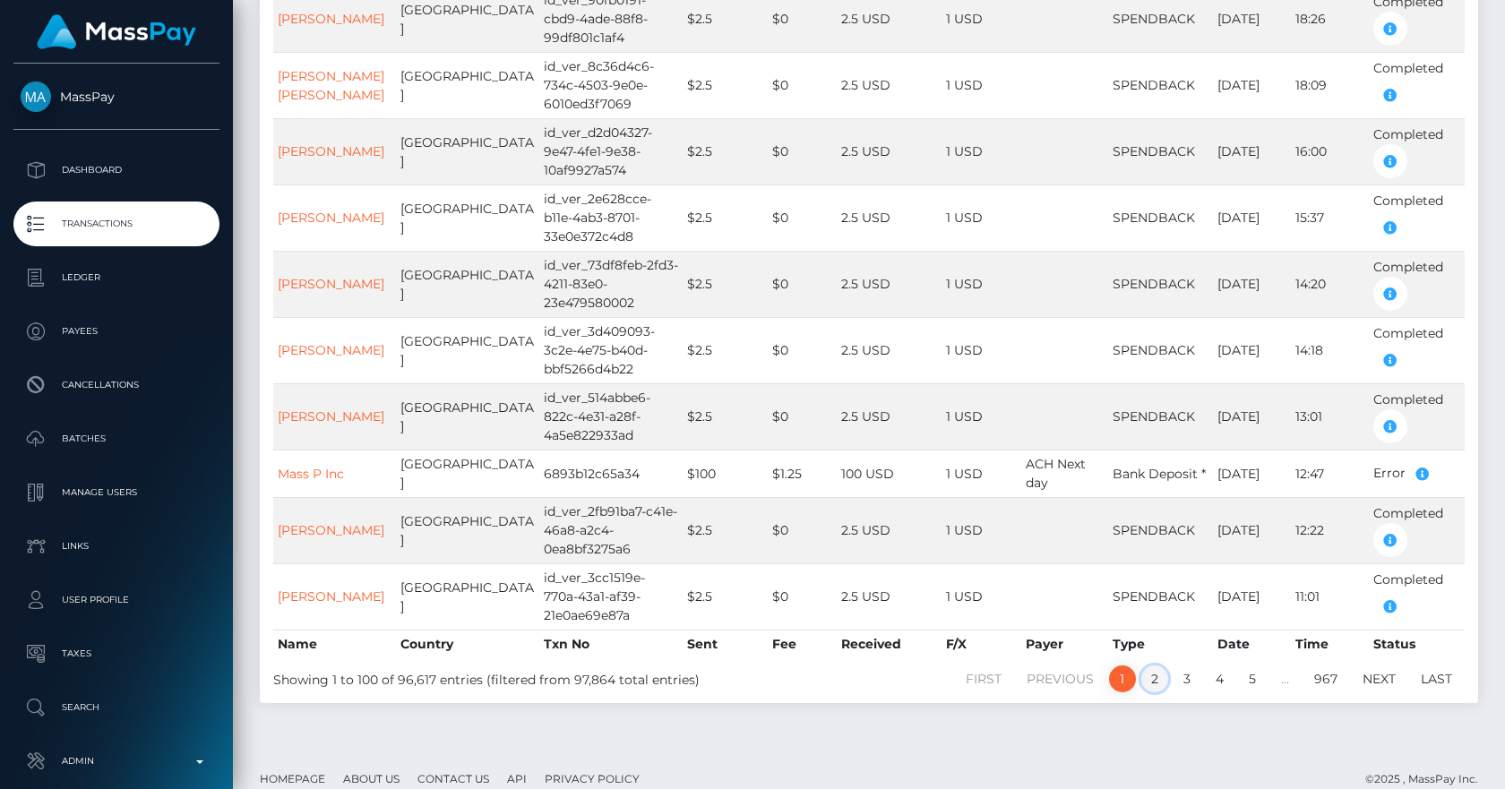
click at [1158, 642] on link "2" at bounding box center [1155, 679] width 27 height 27
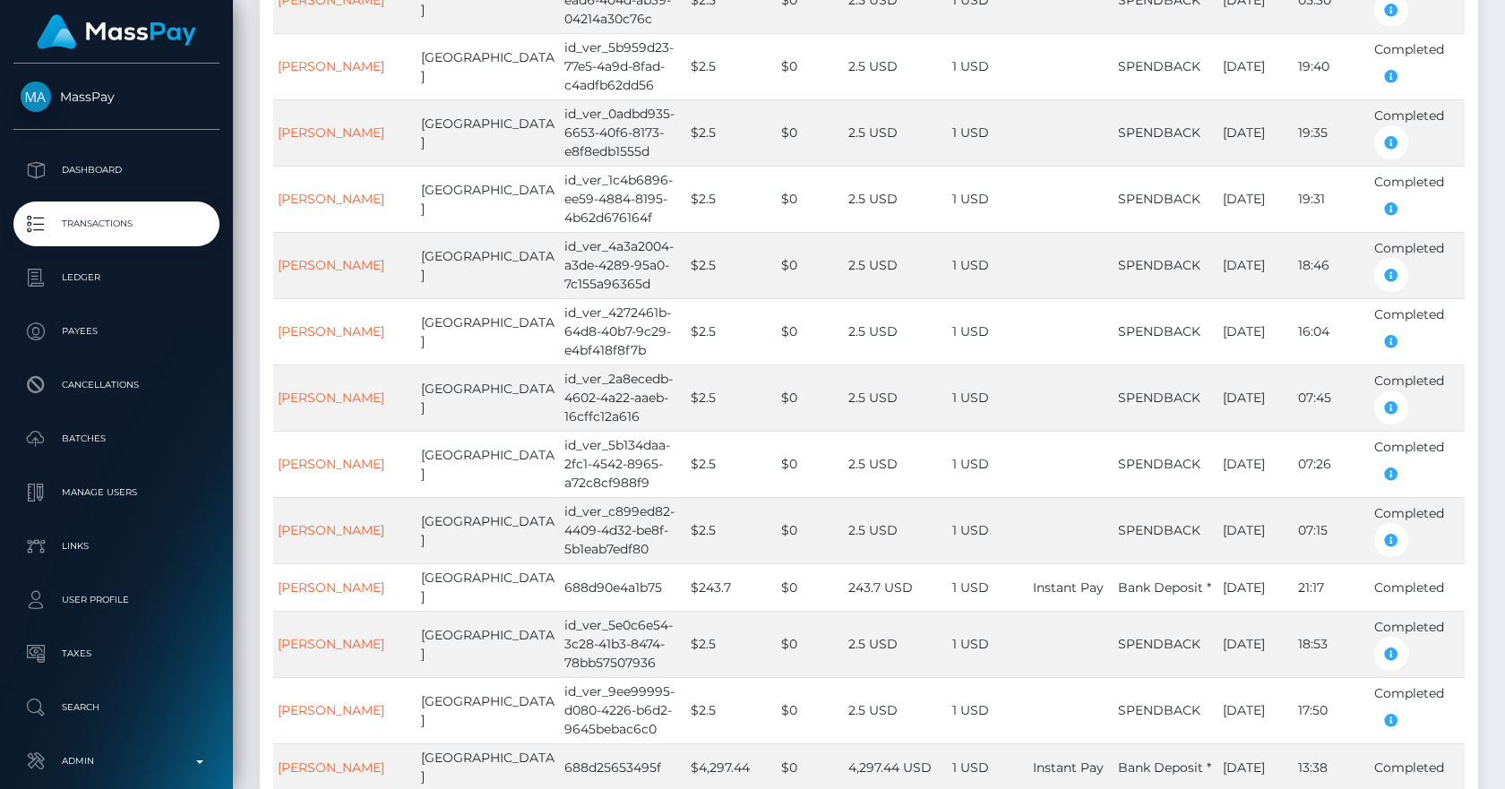
scroll to position [6076, 0]
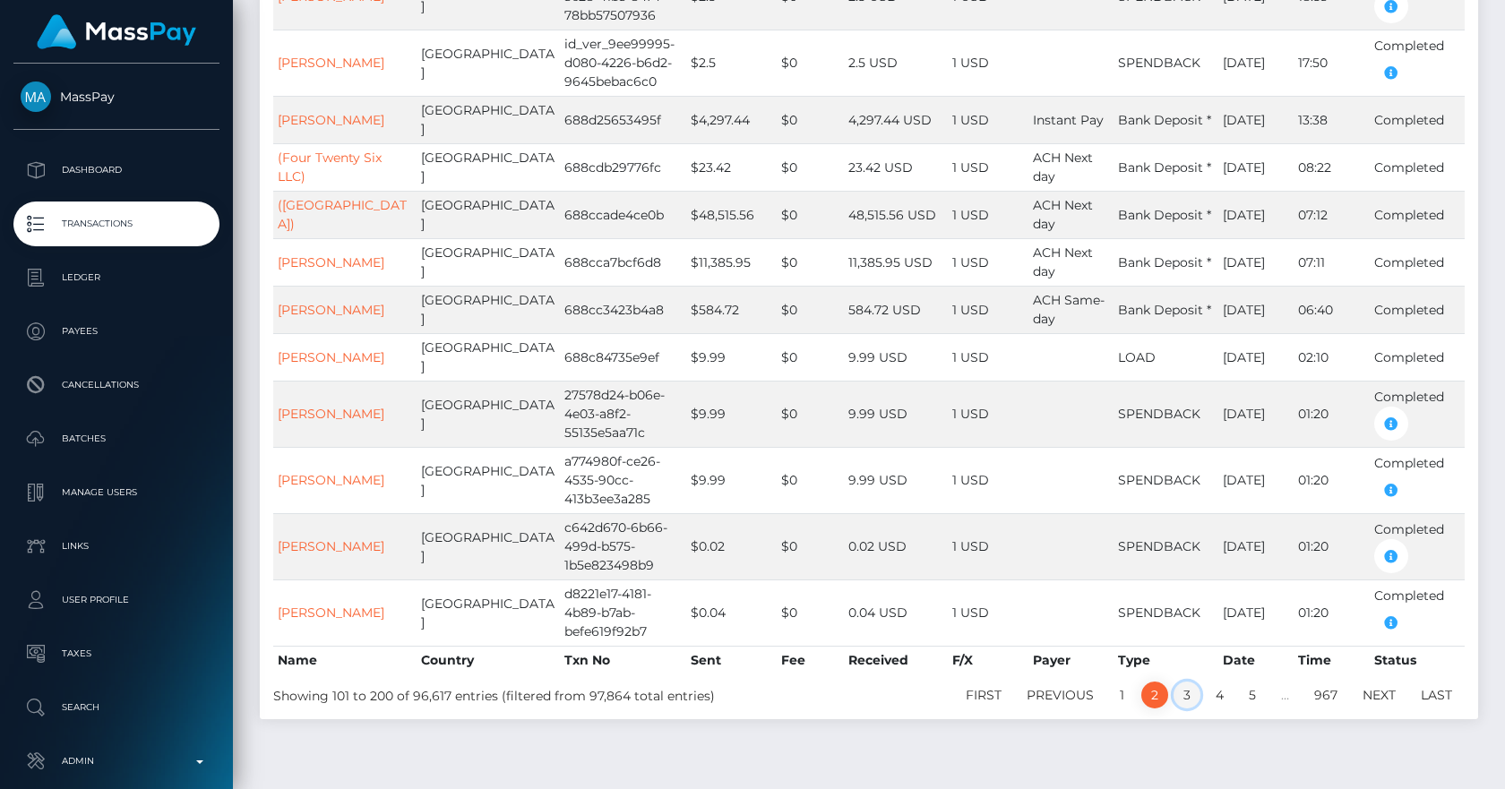
click at [1191, 642] on link "3" at bounding box center [1187, 695] width 27 height 27
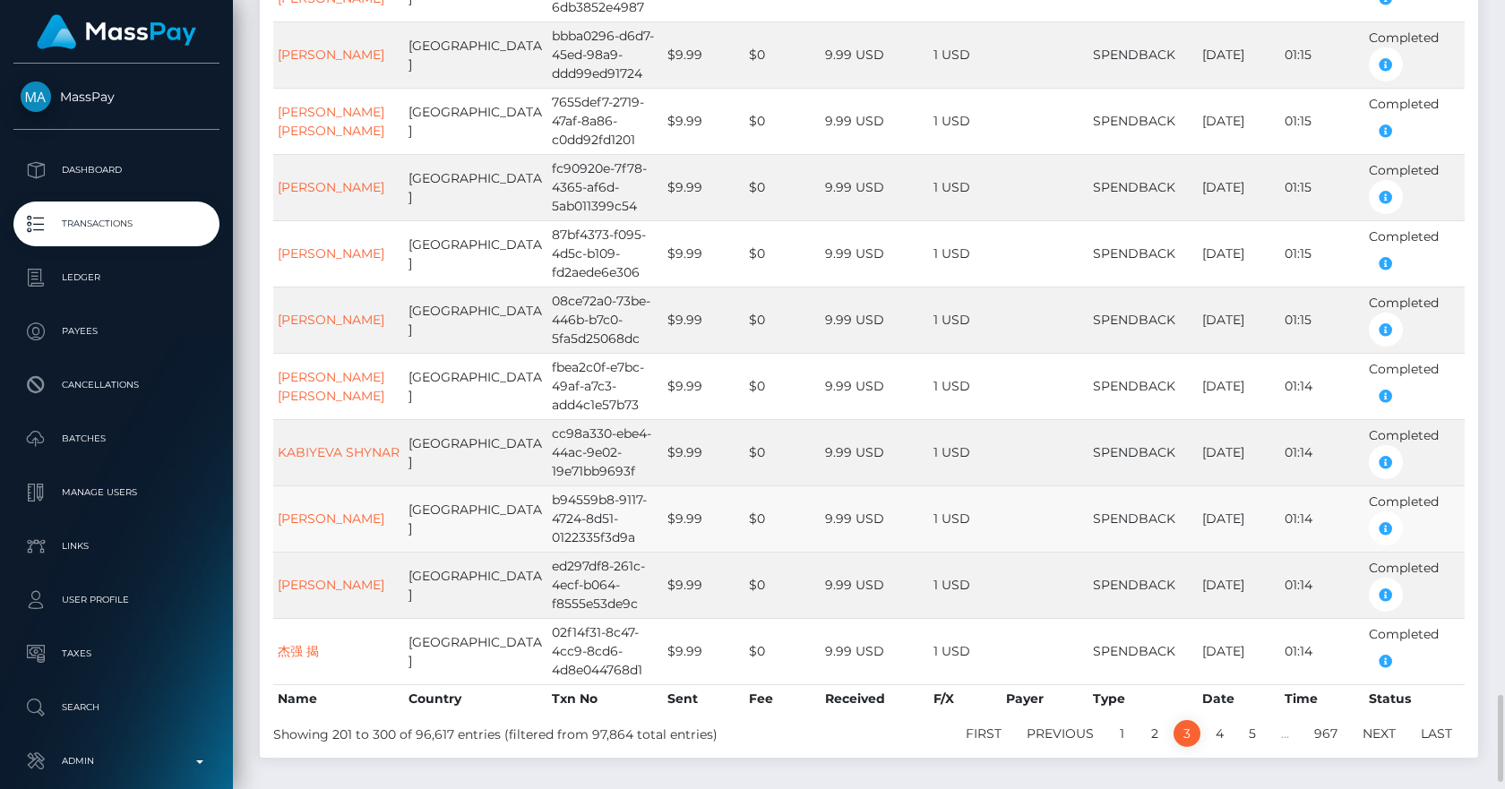
scroll to position [6321, 0]
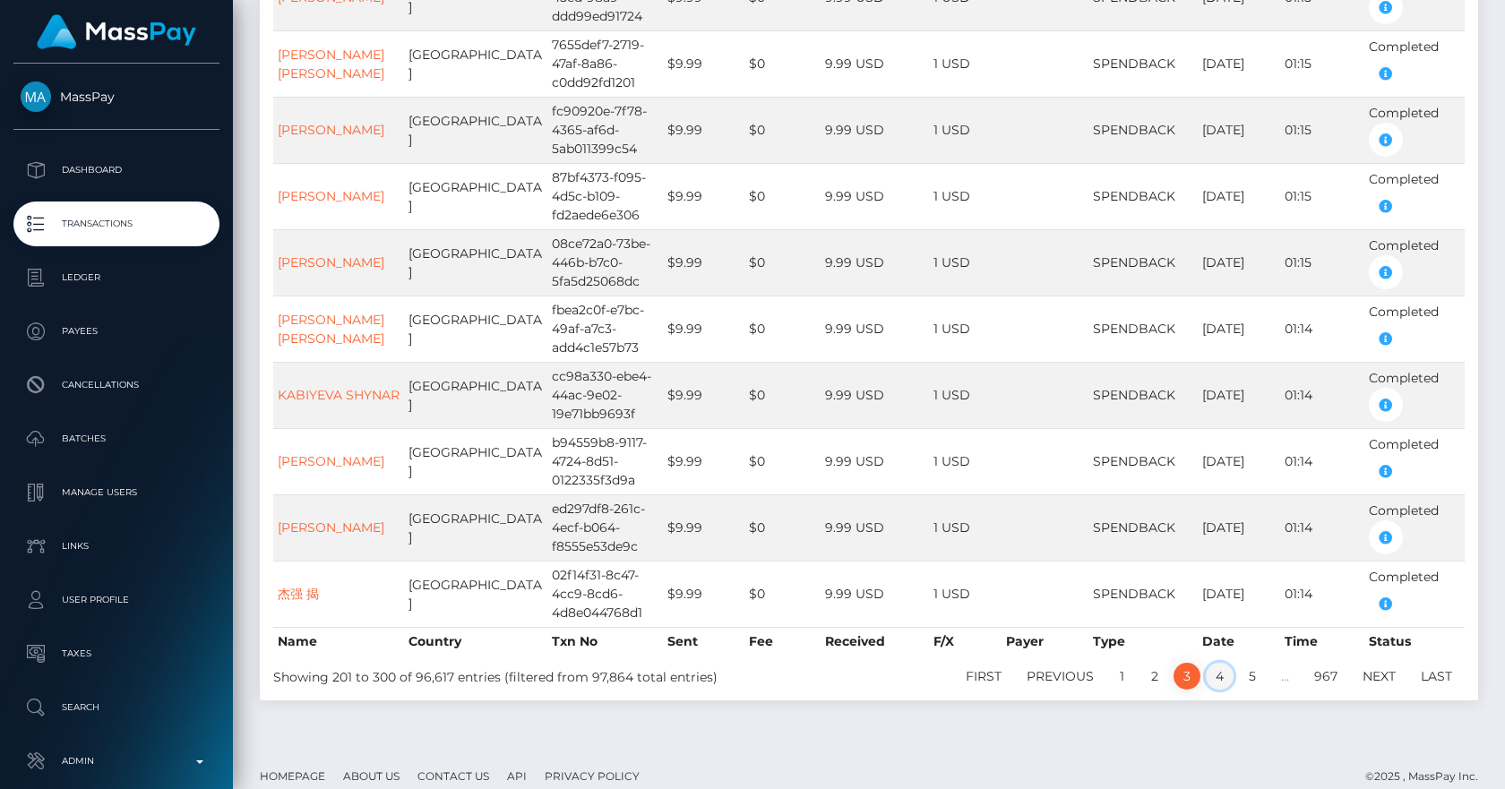
click at [1218, 642] on link "4" at bounding box center [1220, 676] width 28 height 27
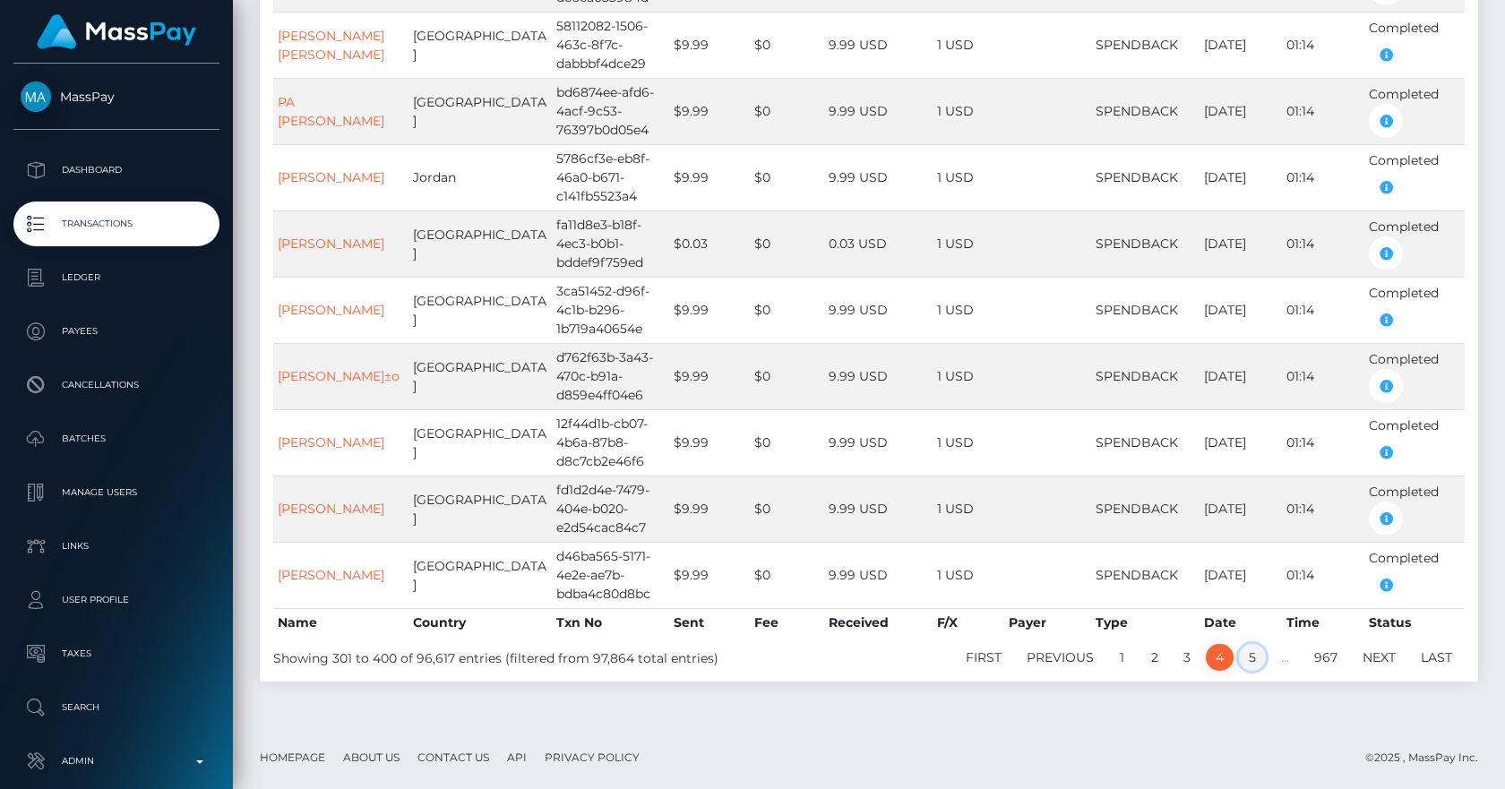
click at [1220, 642] on link "5" at bounding box center [1252, 657] width 27 height 27
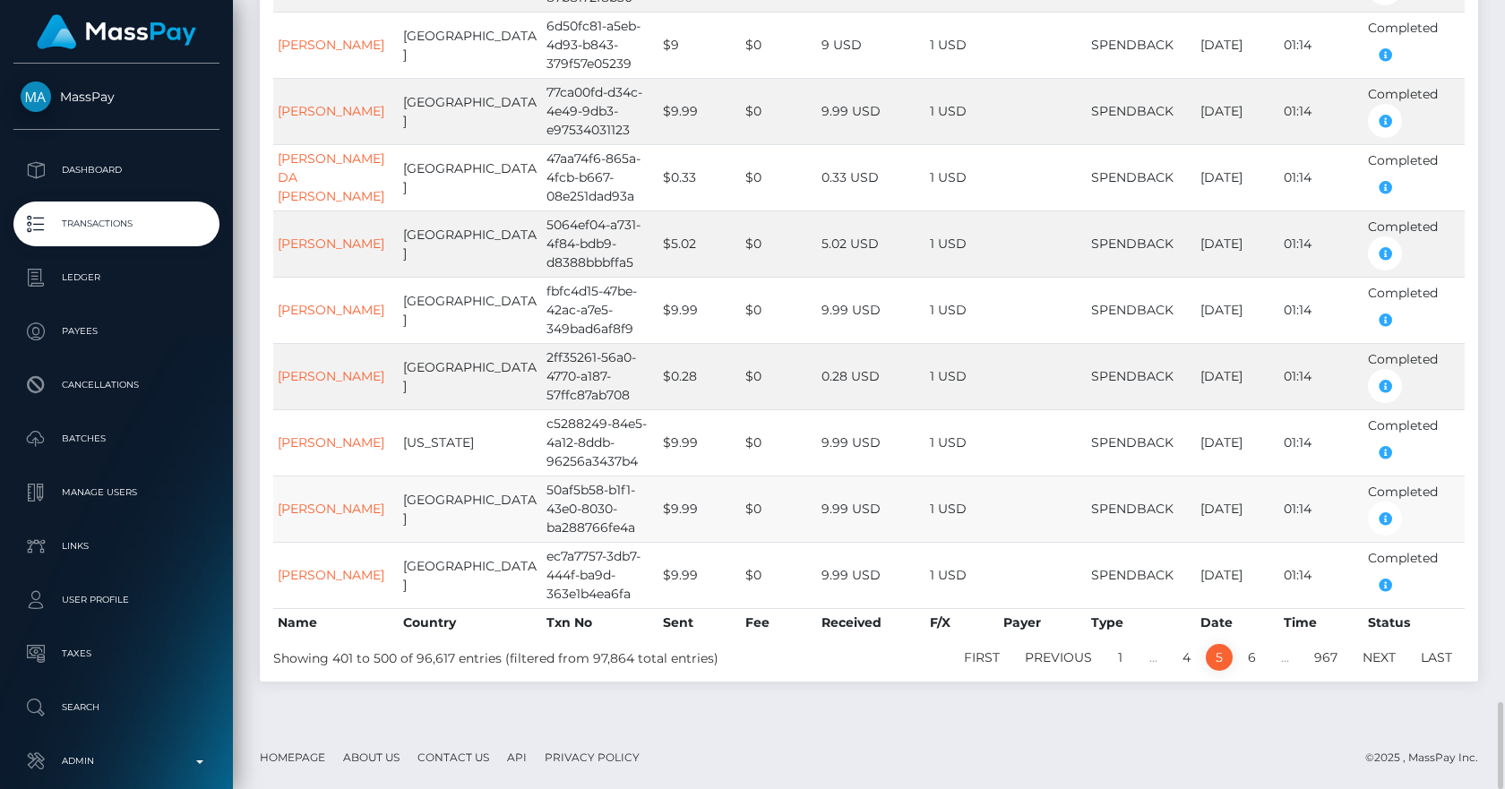
scroll to position [6358, 0]
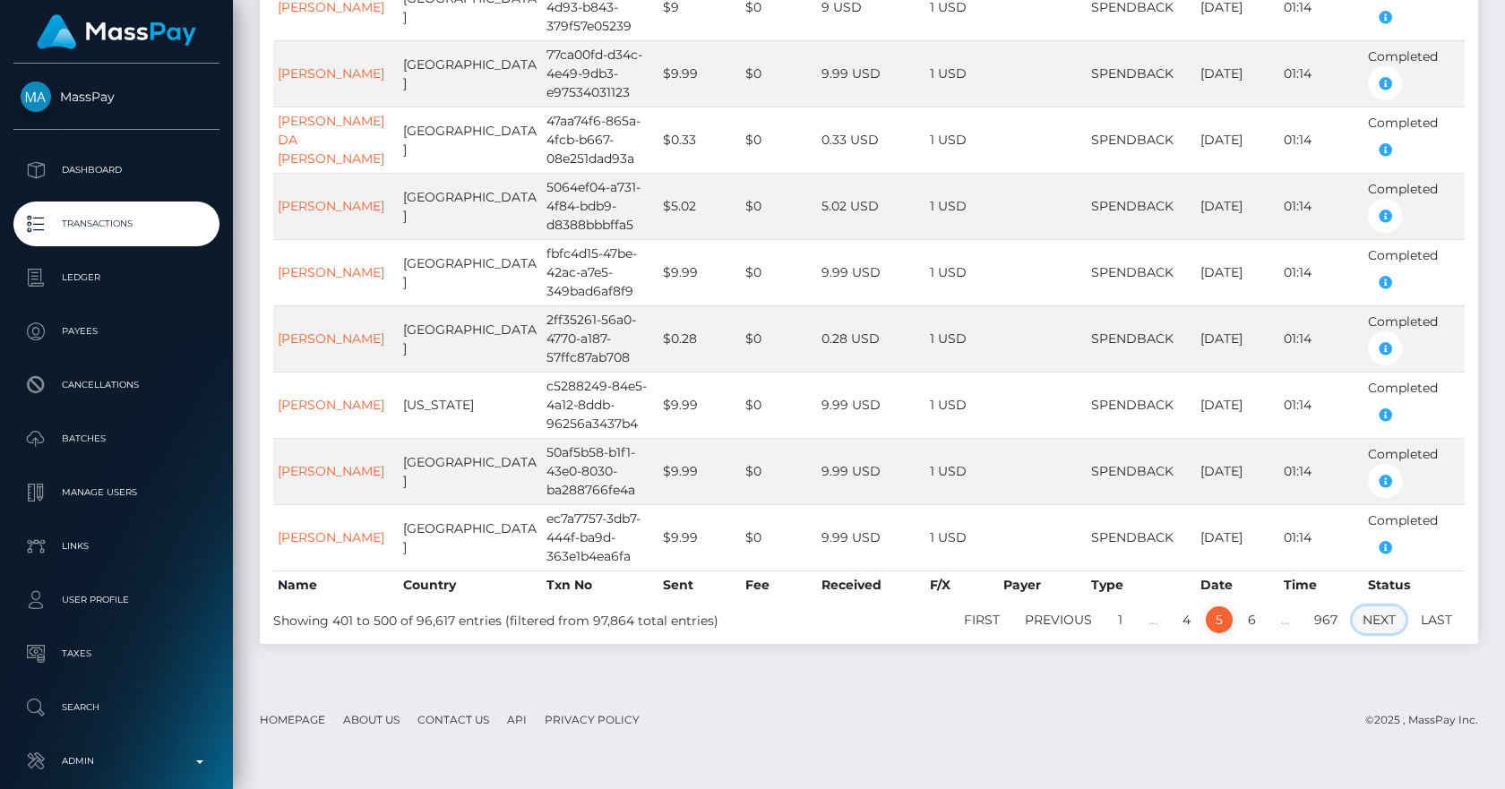
click at [1220, 634] on link "Next" at bounding box center [1379, 620] width 53 height 27
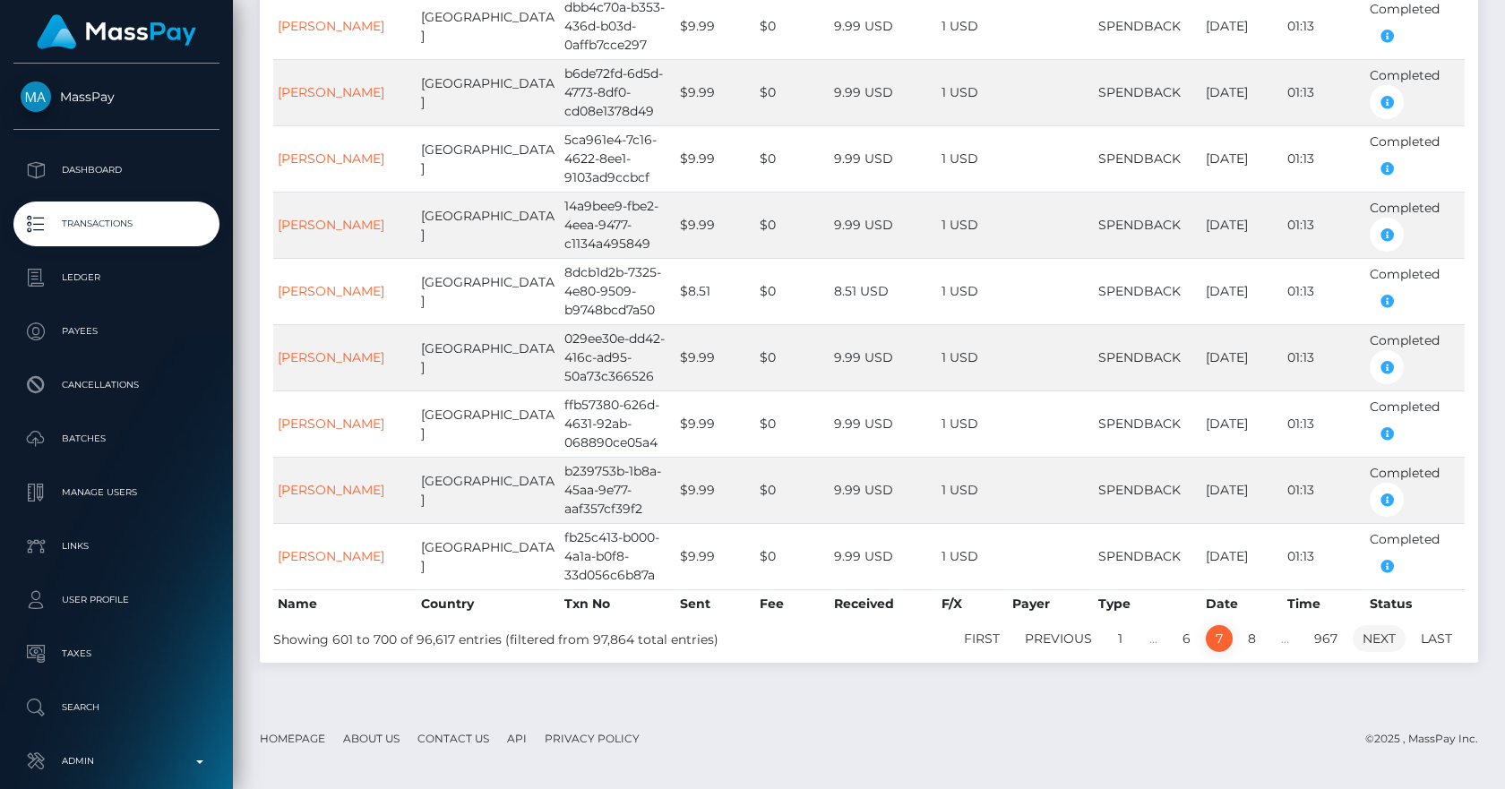
click at [1220, 625] on link "Next" at bounding box center [1379, 638] width 53 height 27
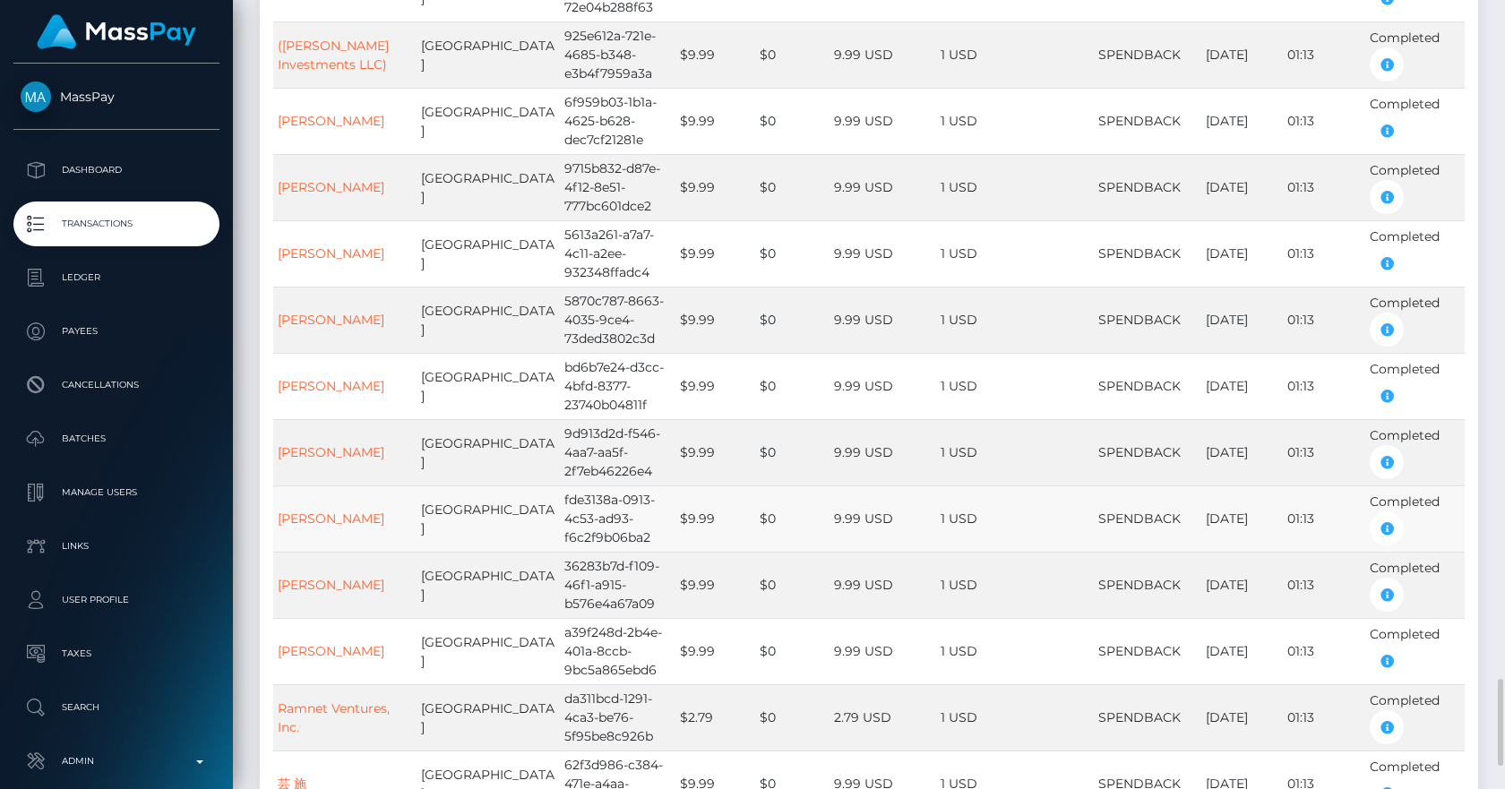
scroll to position [6321, 0]
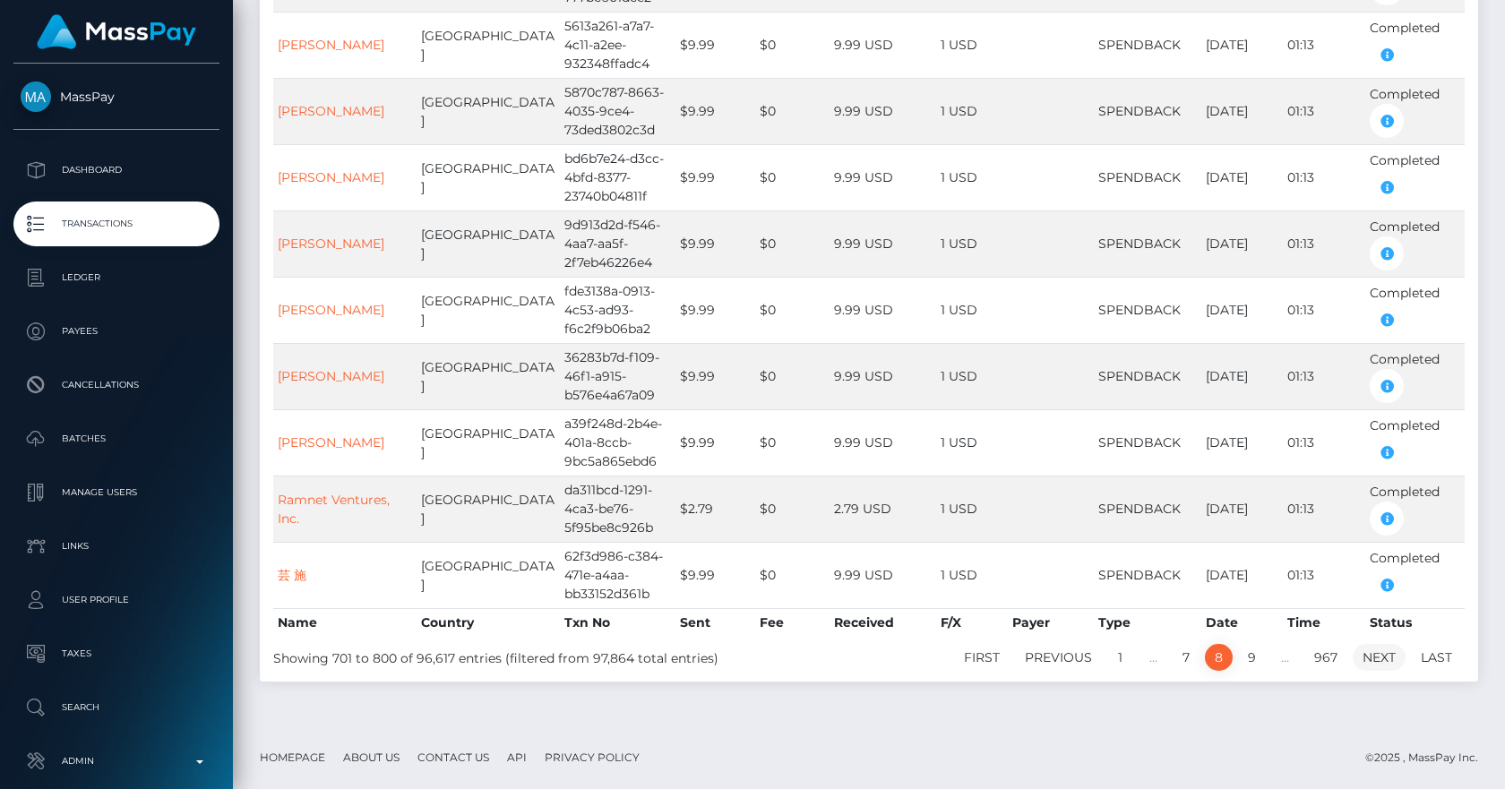
click at [1220, 642] on link "Next" at bounding box center [1379, 657] width 53 height 27
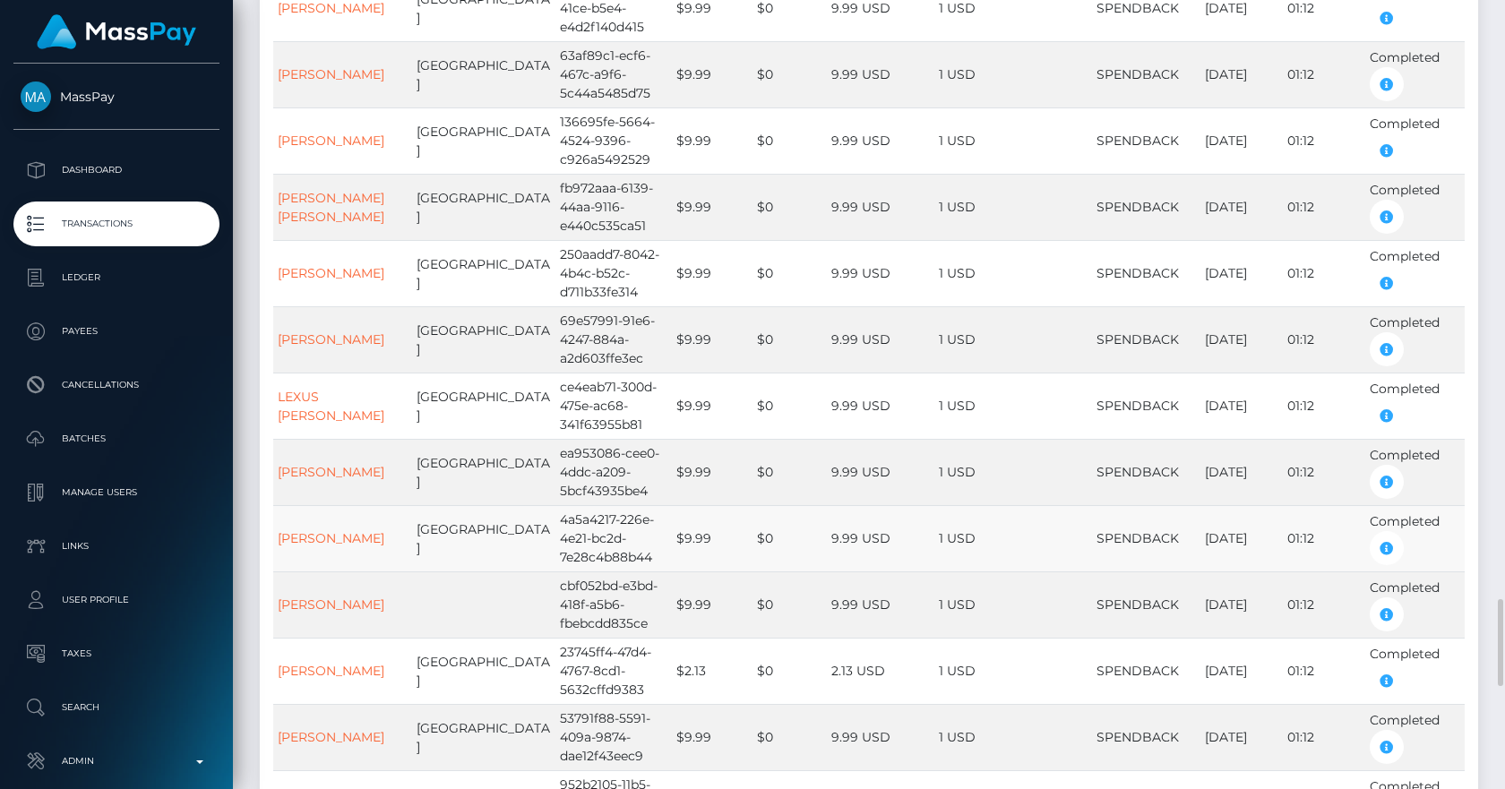
scroll to position [6358, 0]
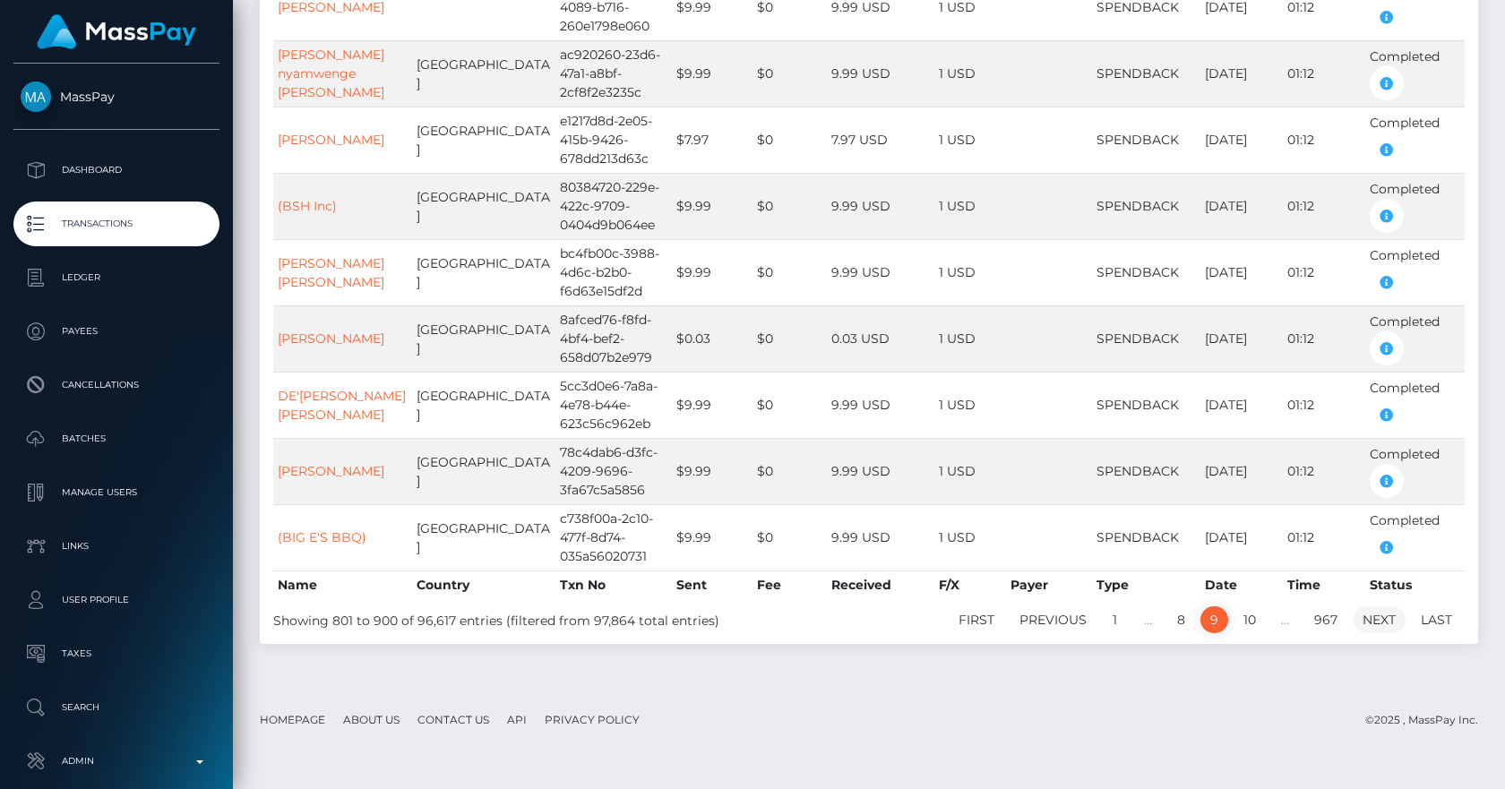
click at [1220, 634] on link "Next" at bounding box center [1379, 620] width 53 height 27
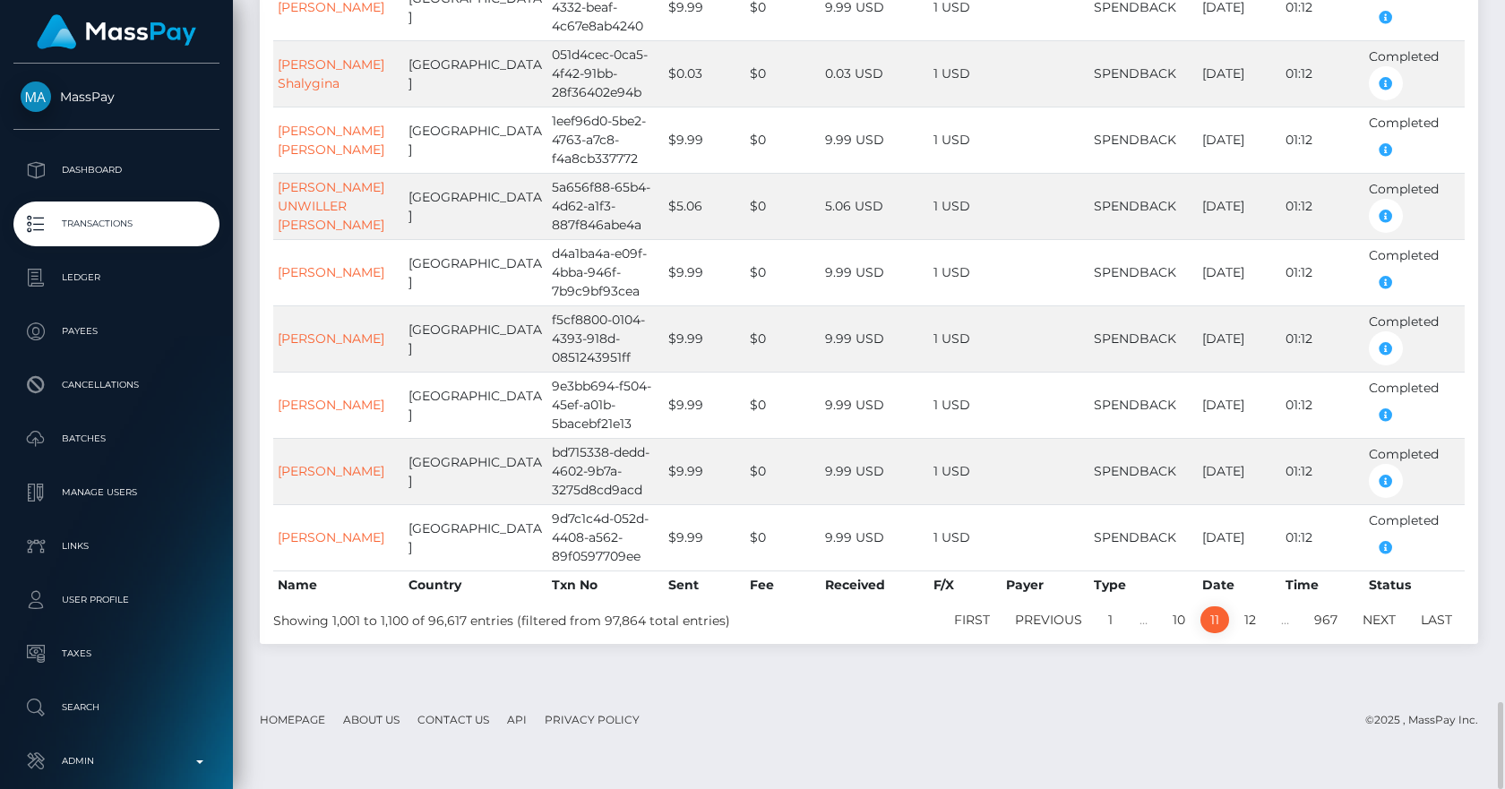
click at [643, 642] on footer "Homepage About Us Contact Us API Privacy Policy © 2025 , MassPay Inc." at bounding box center [869, 720] width 1272 height 63
click at [1220, 627] on link "Next" at bounding box center [1379, 620] width 53 height 27
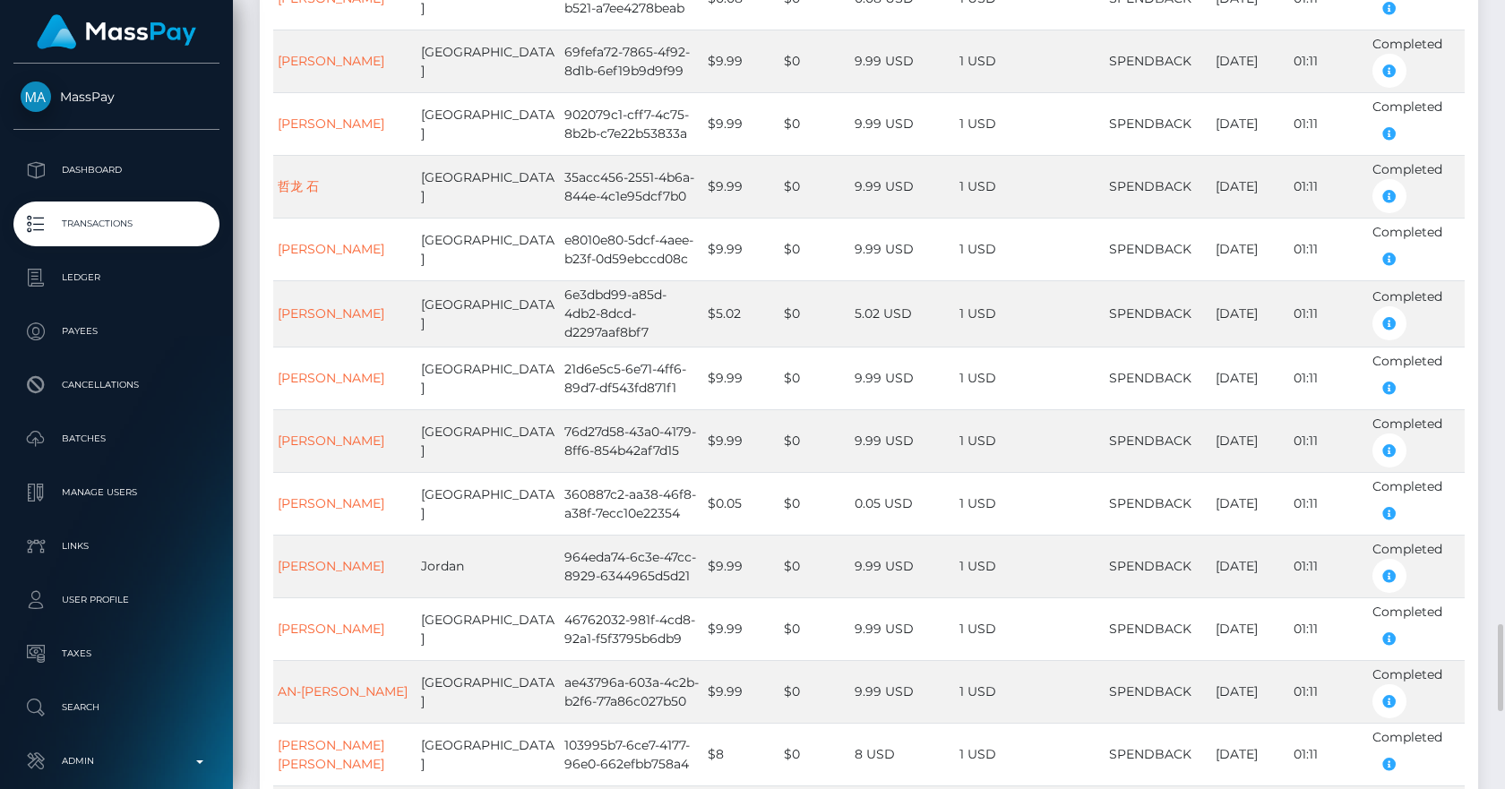
scroll to position [6340, 0]
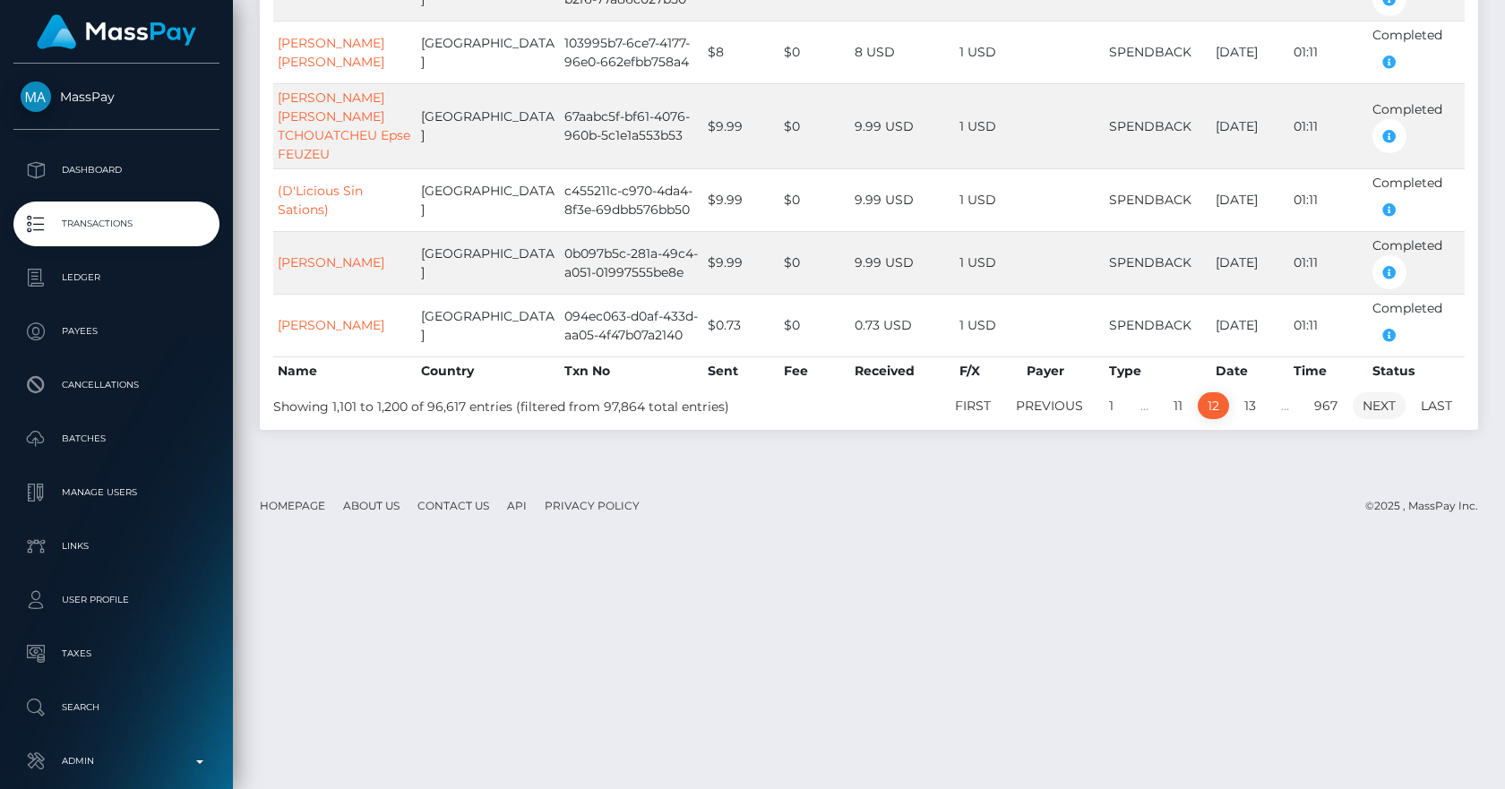
click at [1220, 419] on link "Next" at bounding box center [1379, 405] width 53 height 27
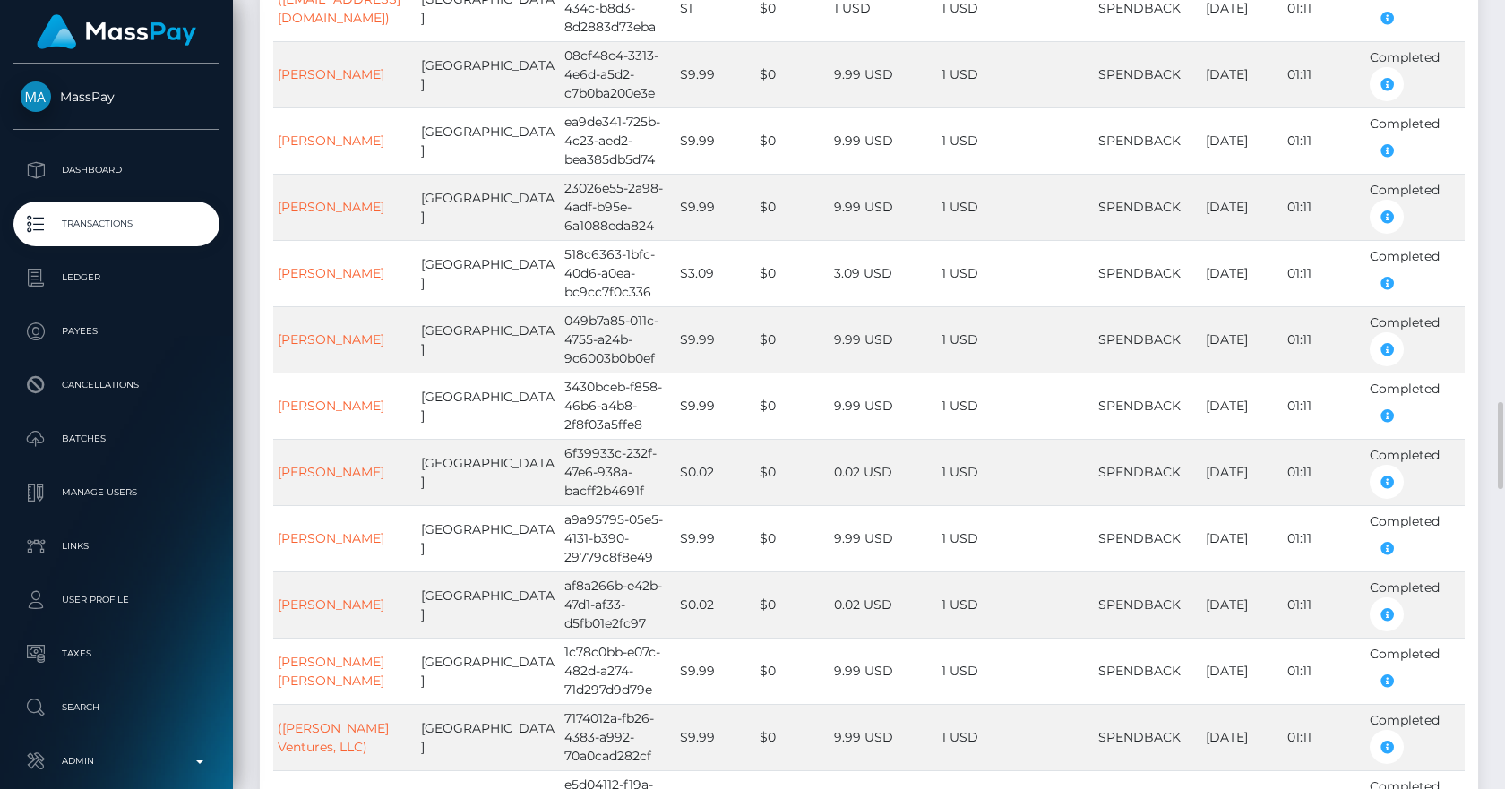
scroll to position [5505, 0]
